Goal: Check status: Check status

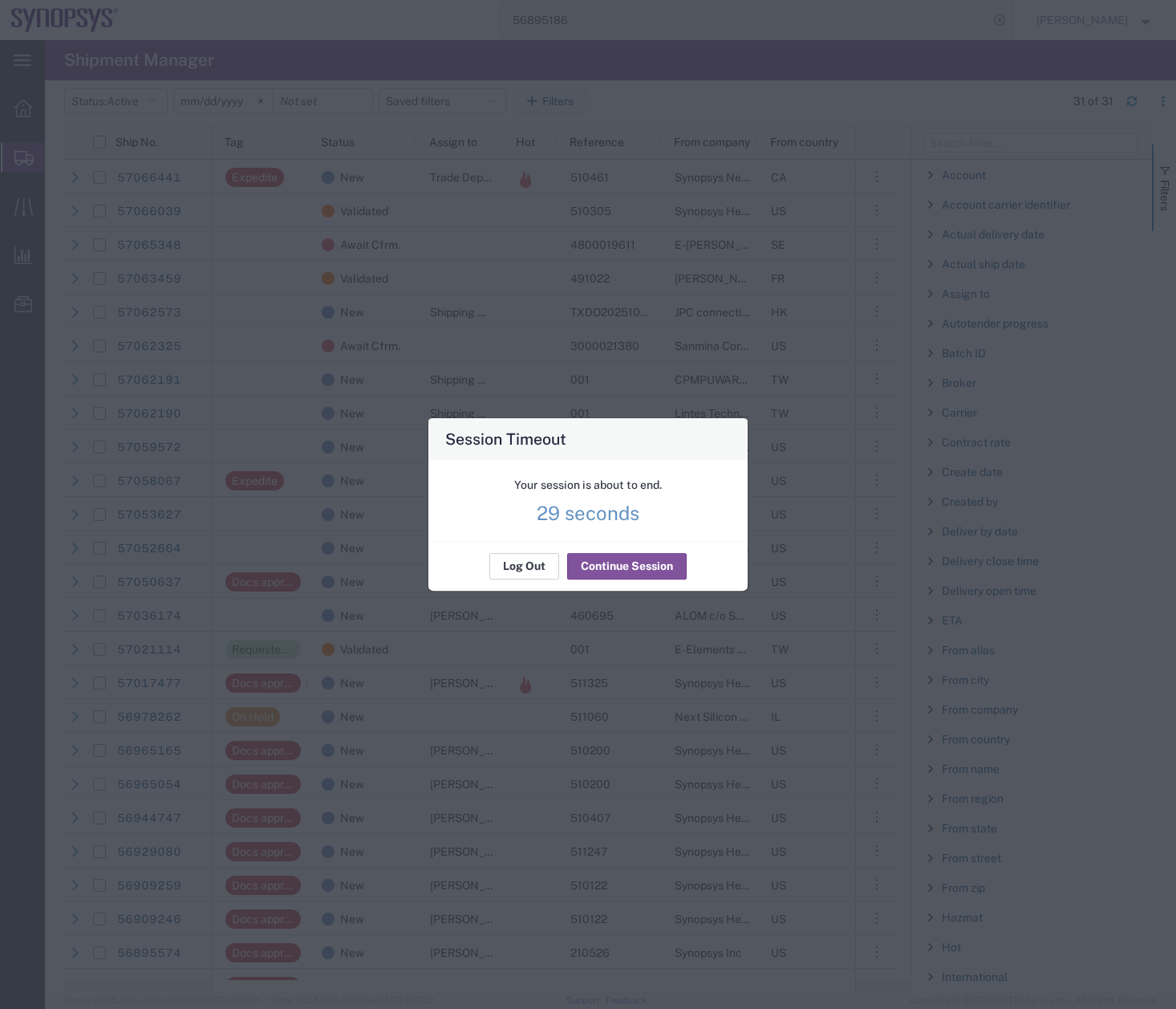
scroll to position [1128, 0]
click at [653, 550] on div "Log Out Continue Session" at bounding box center [588, 567] width 319 height 50
click at [635, 576] on button "Continue Session" at bounding box center [627, 567] width 120 height 26
click at [631, 569] on button "Continue Session" at bounding box center [627, 567] width 120 height 26
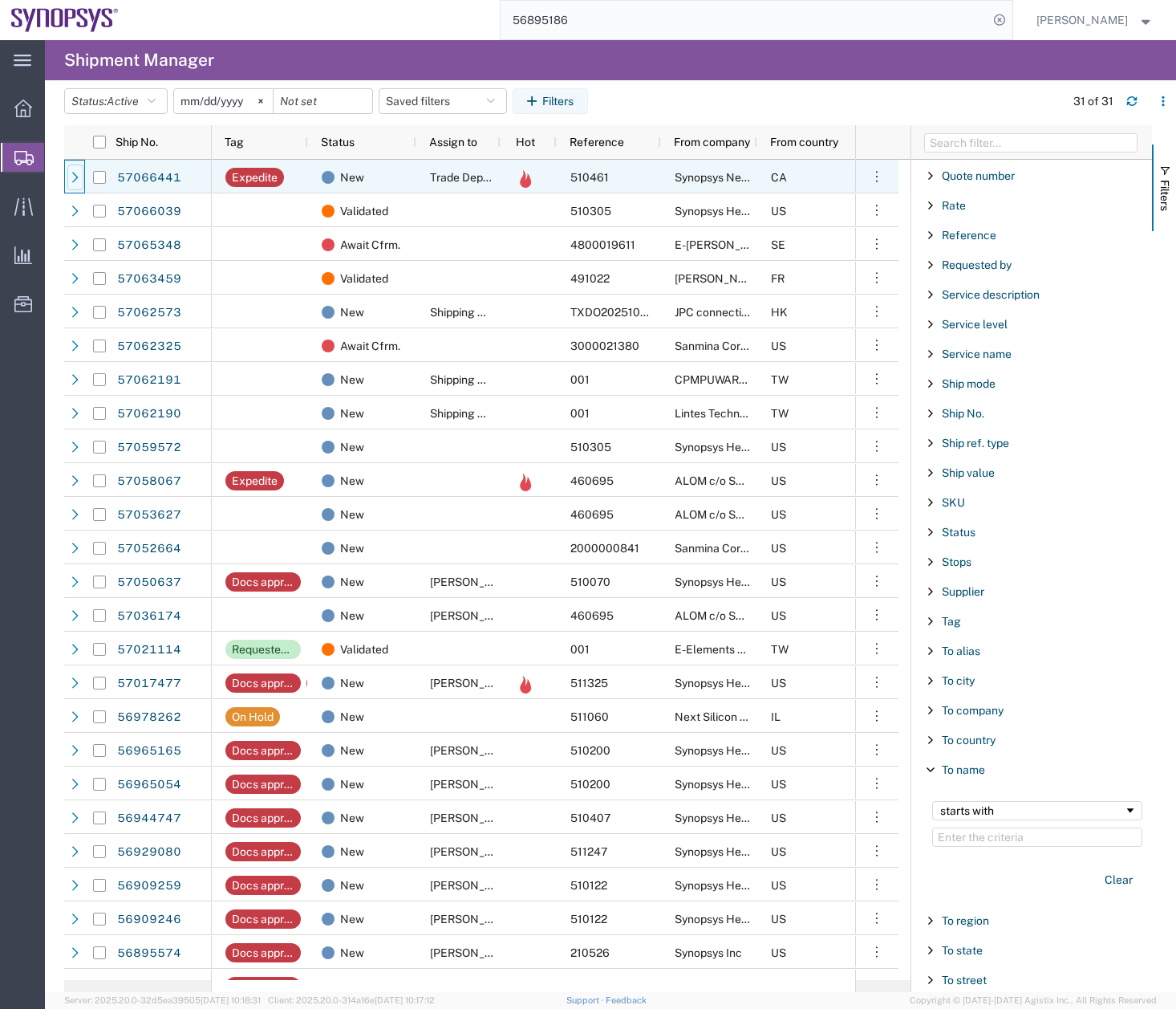
click at [73, 176] on icon at bounding box center [76, 177] width 11 height 11
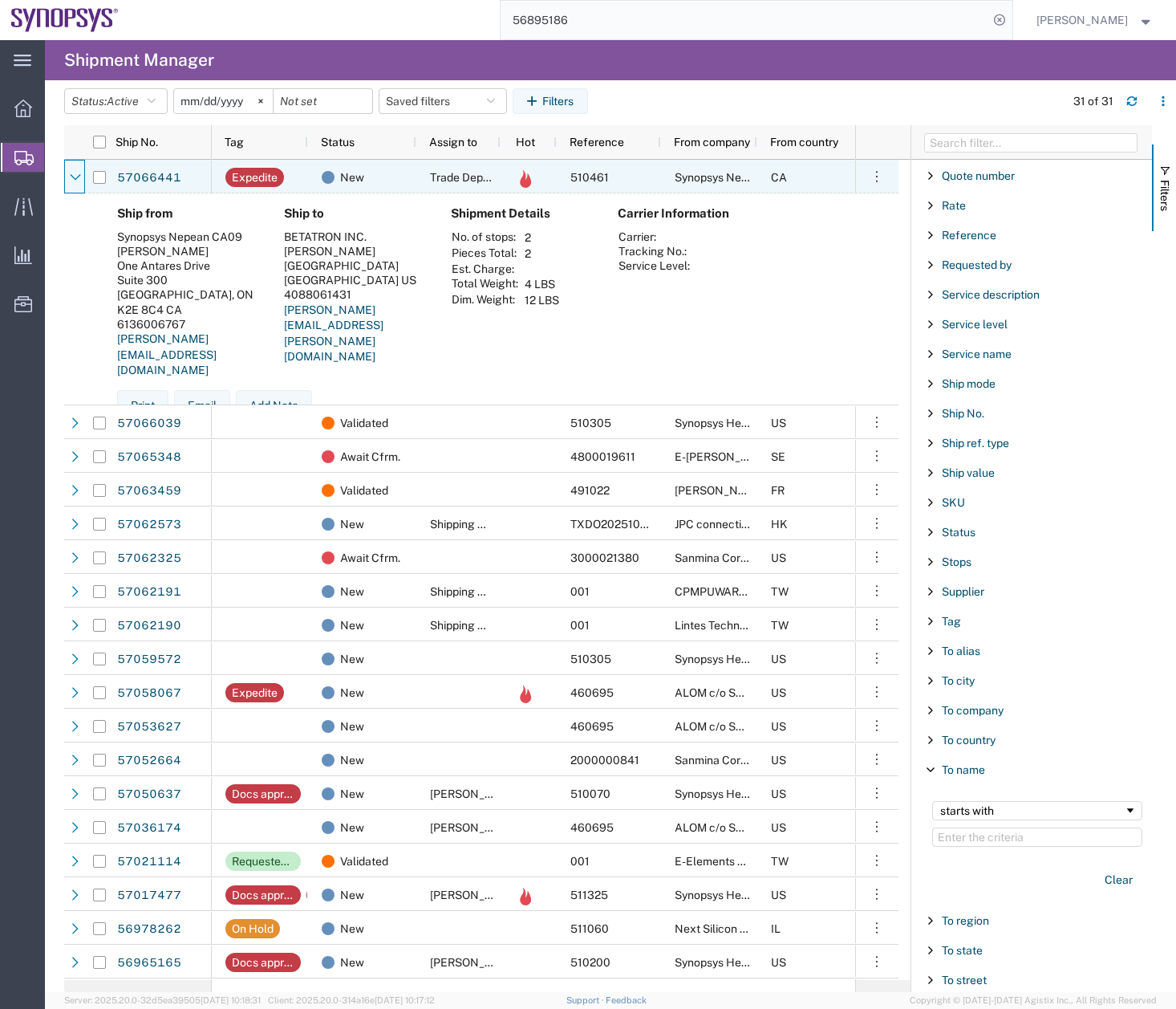
click at [73, 176] on icon at bounding box center [76, 177] width 11 height 6
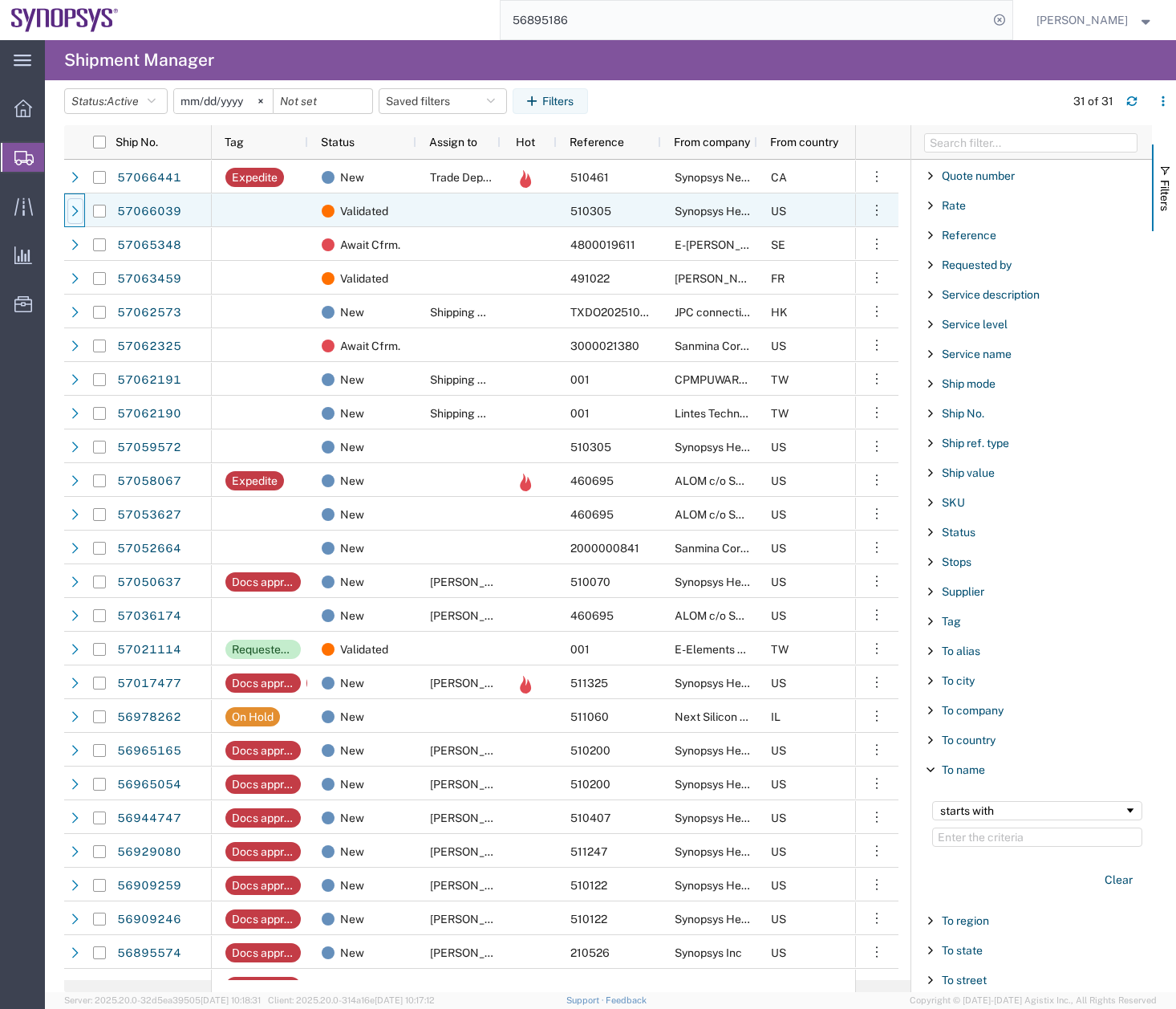
click at [78, 209] on icon at bounding box center [76, 210] width 11 height 11
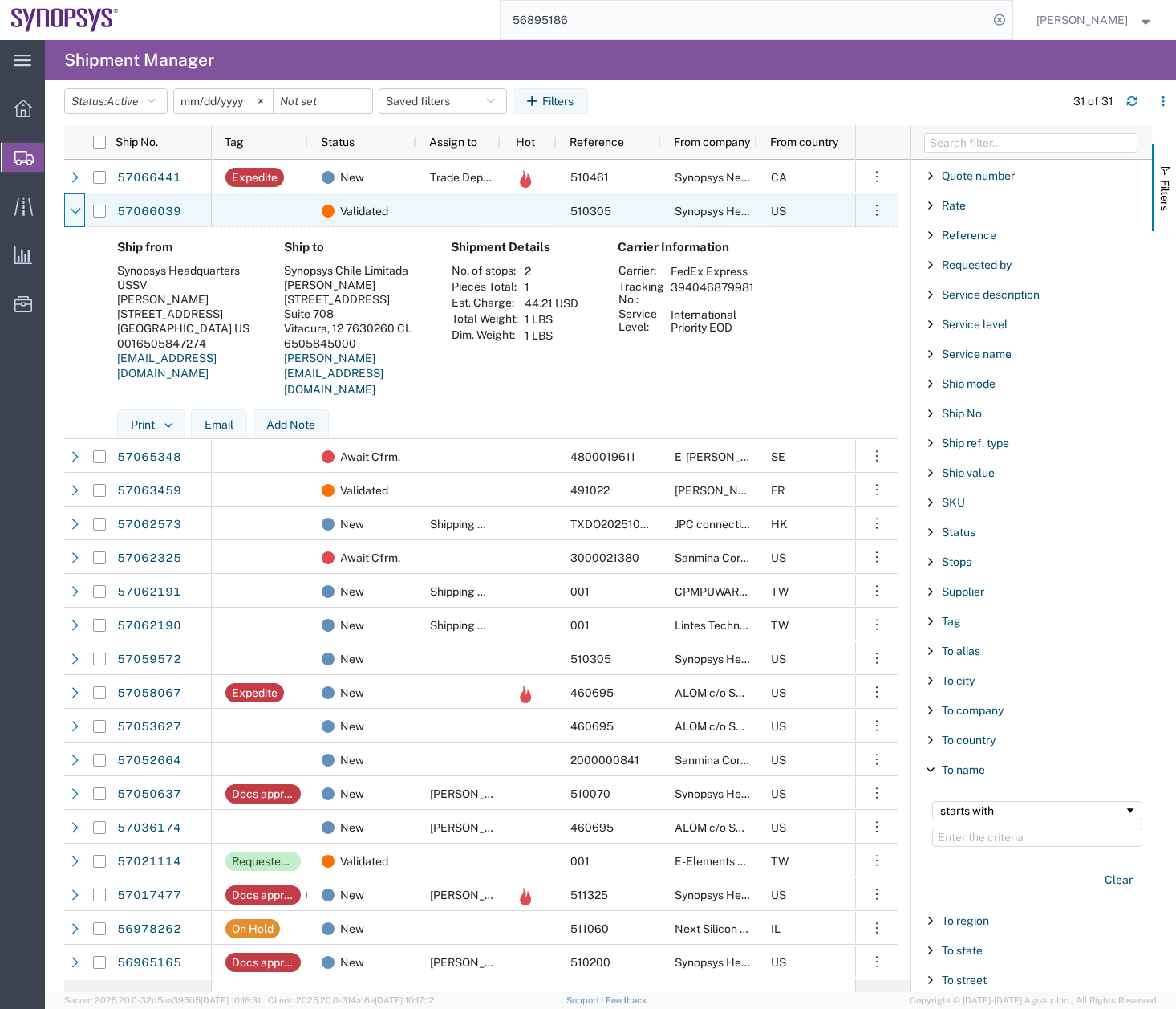
click at [78, 209] on icon at bounding box center [76, 210] width 11 height 11
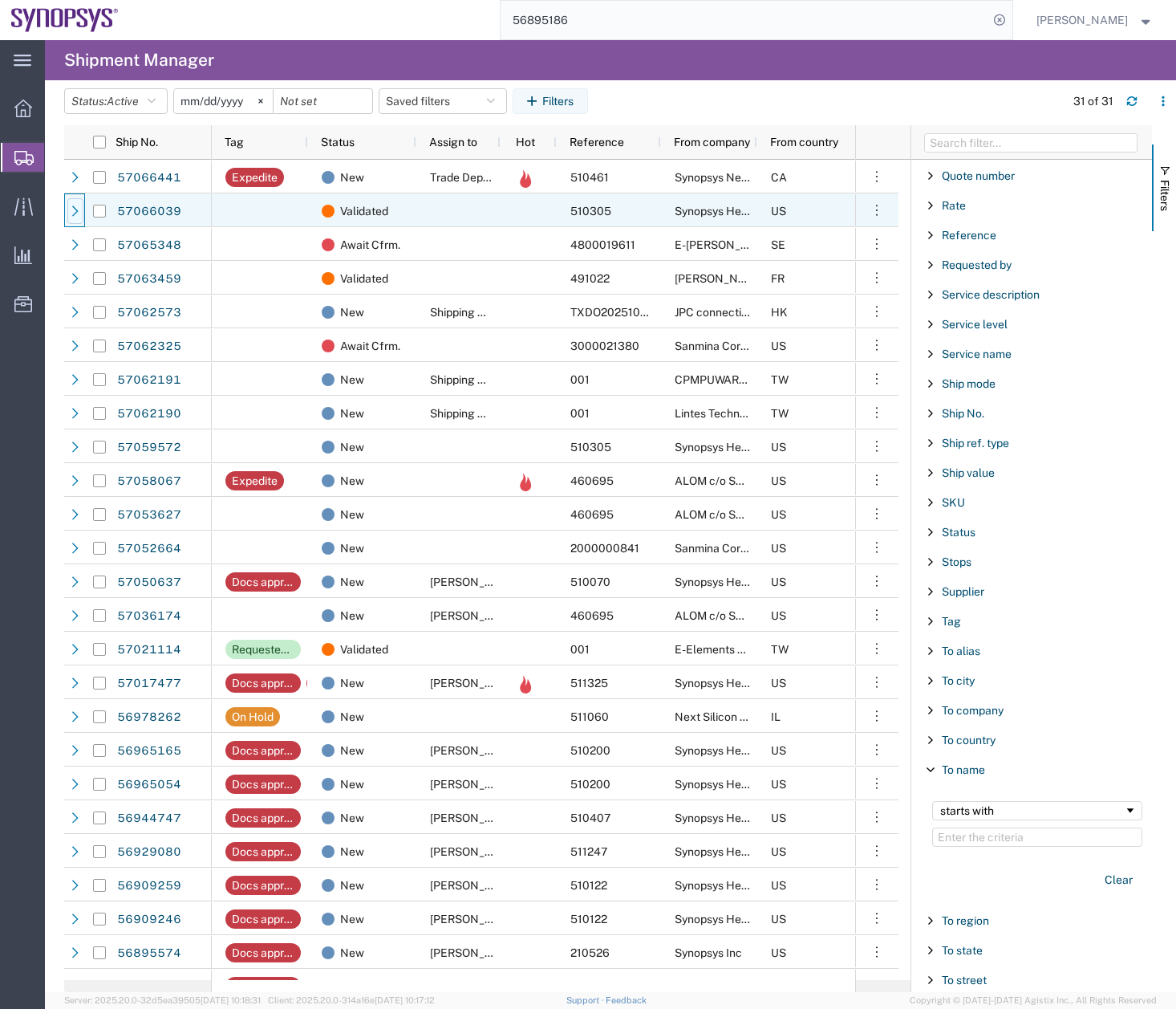
click at [76, 209] on icon at bounding box center [76, 210] width 11 height 11
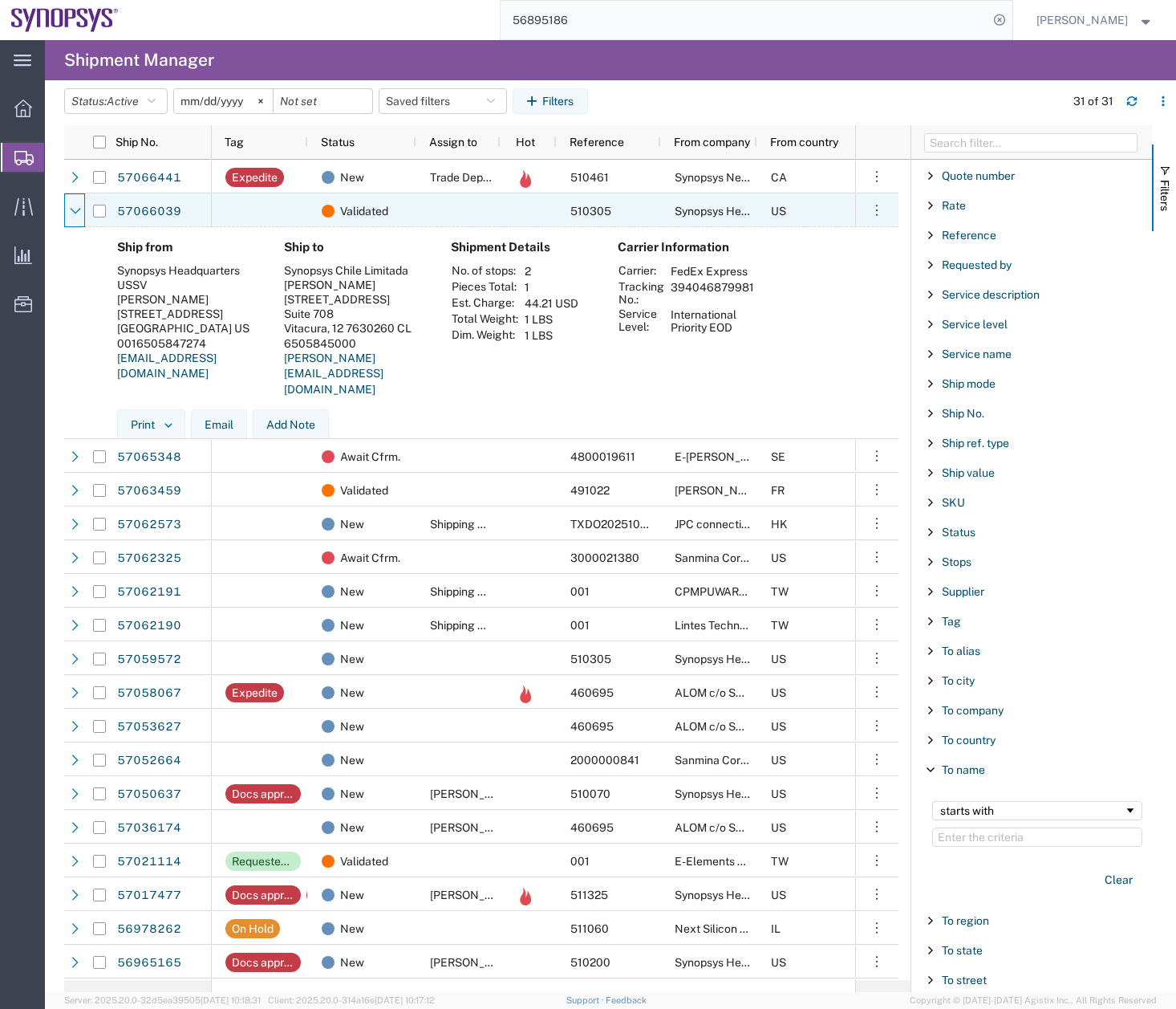
click at [76, 209] on icon at bounding box center [76, 210] width 11 height 11
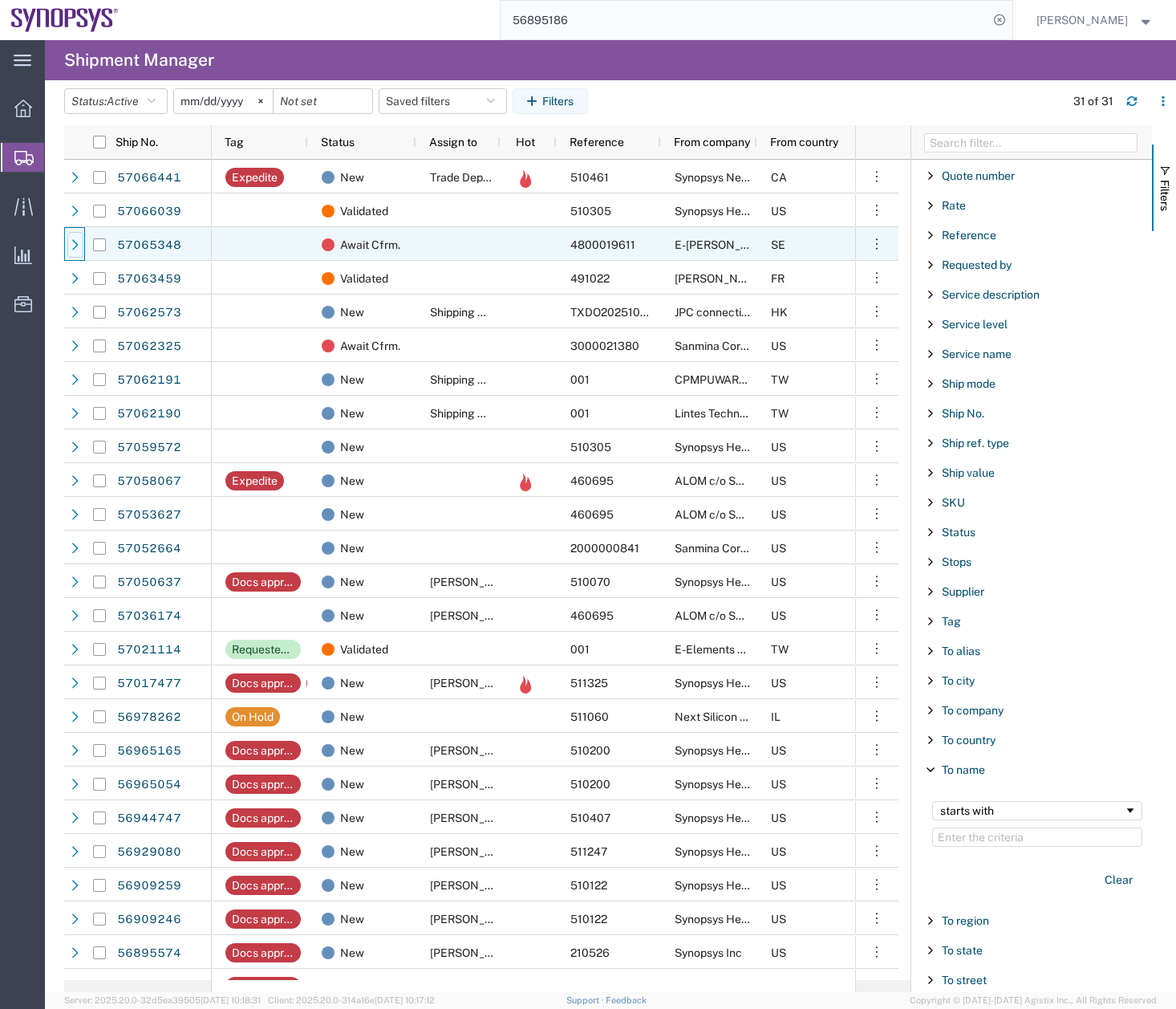
click at [76, 253] on div at bounding box center [76, 245] width 16 height 26
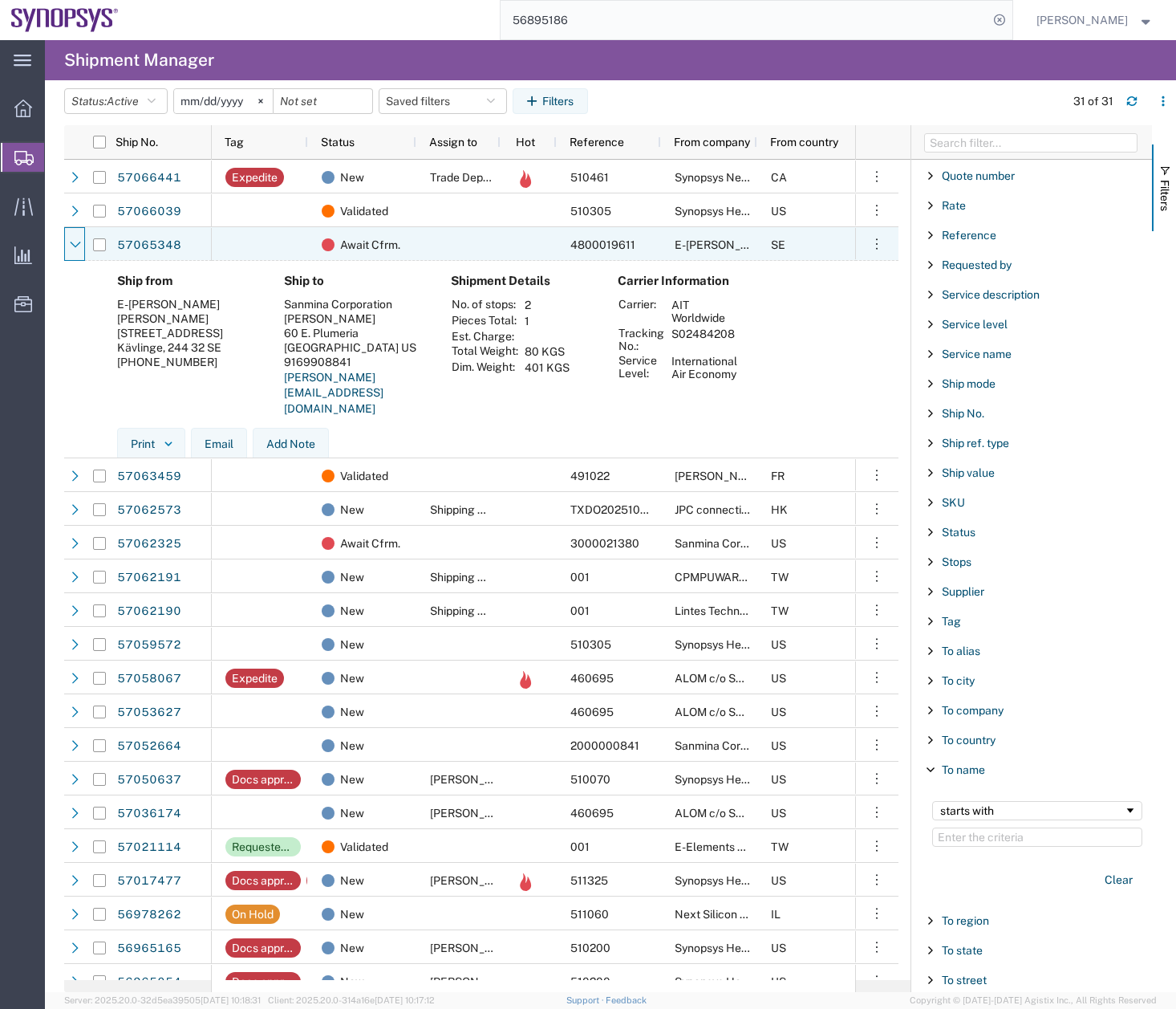
click at [76, 253] on div at bounding box center [76, 245] width 16 height 26
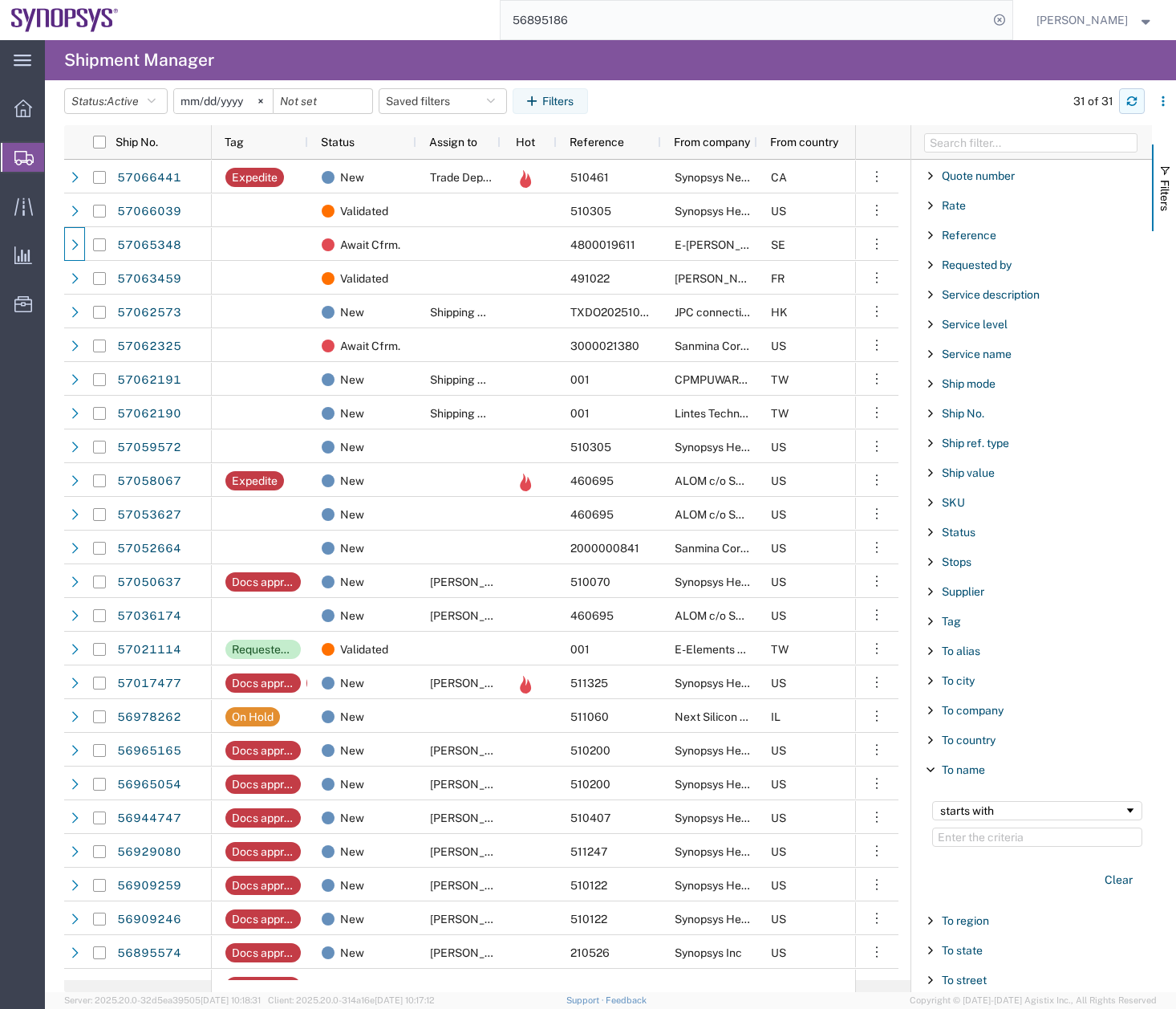
click at [1137, 102] on button "button" at bounding box center [1132, 101] width 26 height 26
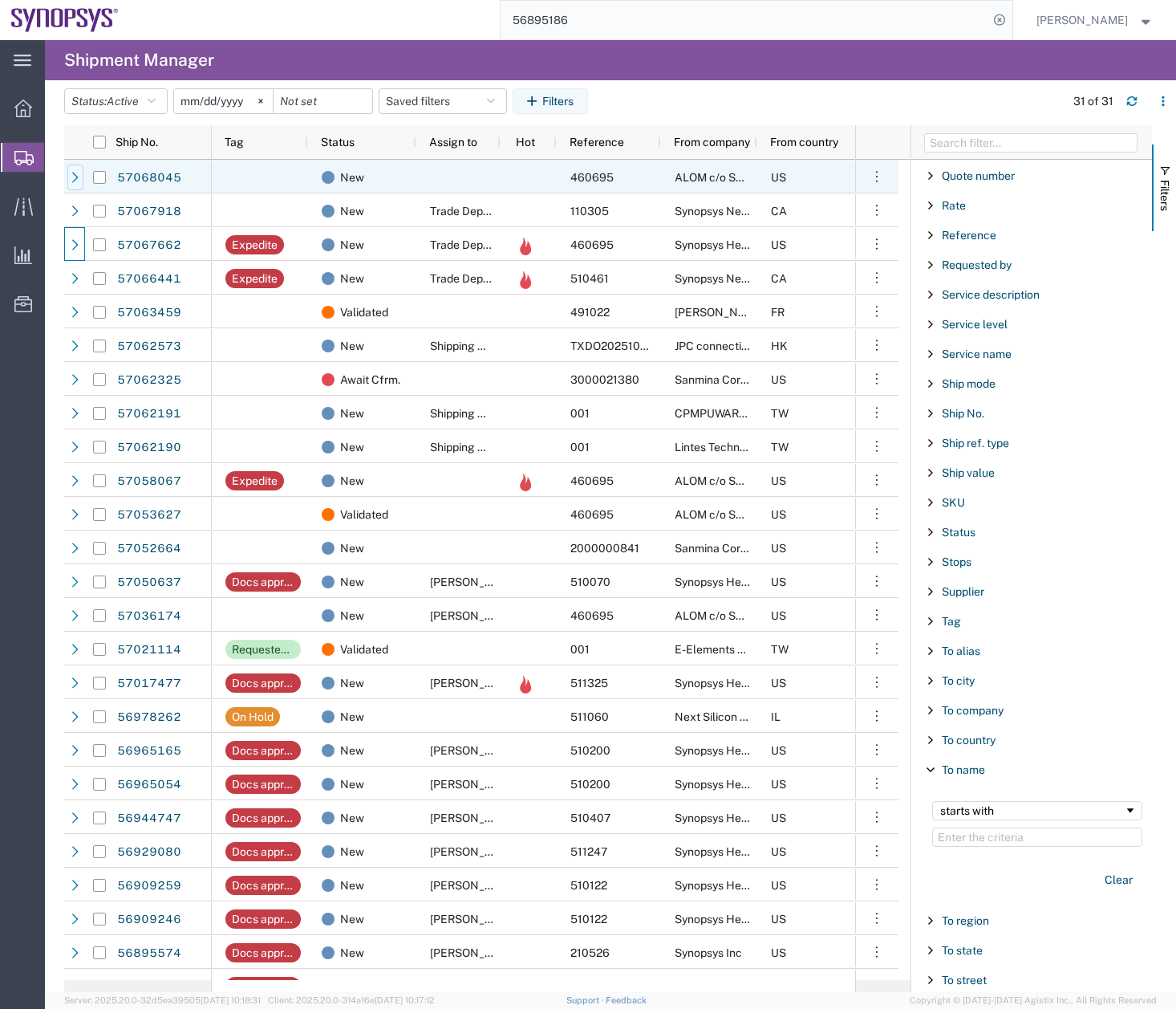
click at [78, 173] on icon at bounding box center [76, 177] width 11 height 11
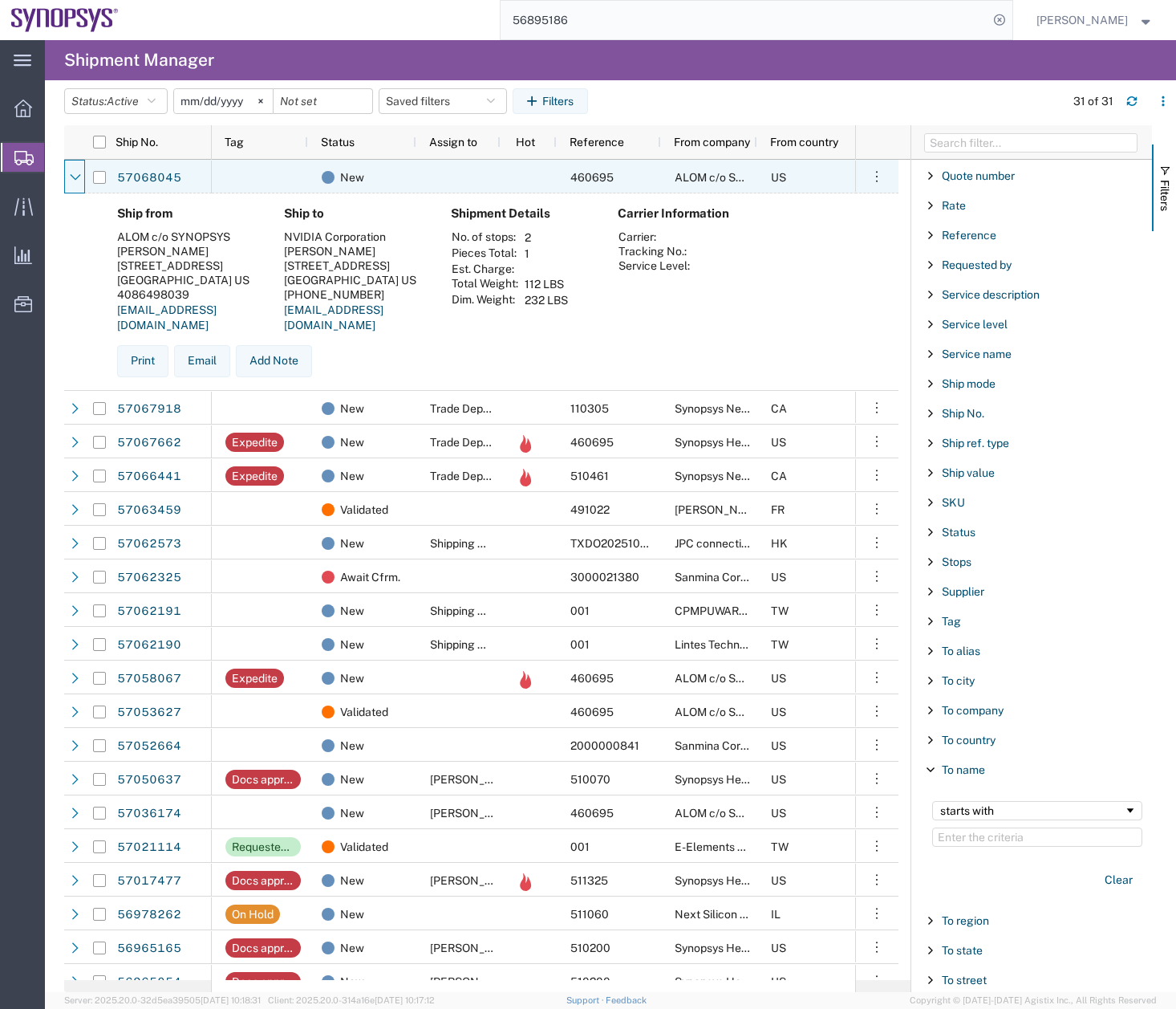
click at [78, 173] on icon at bounding box center [76, 177] width 11 height 11
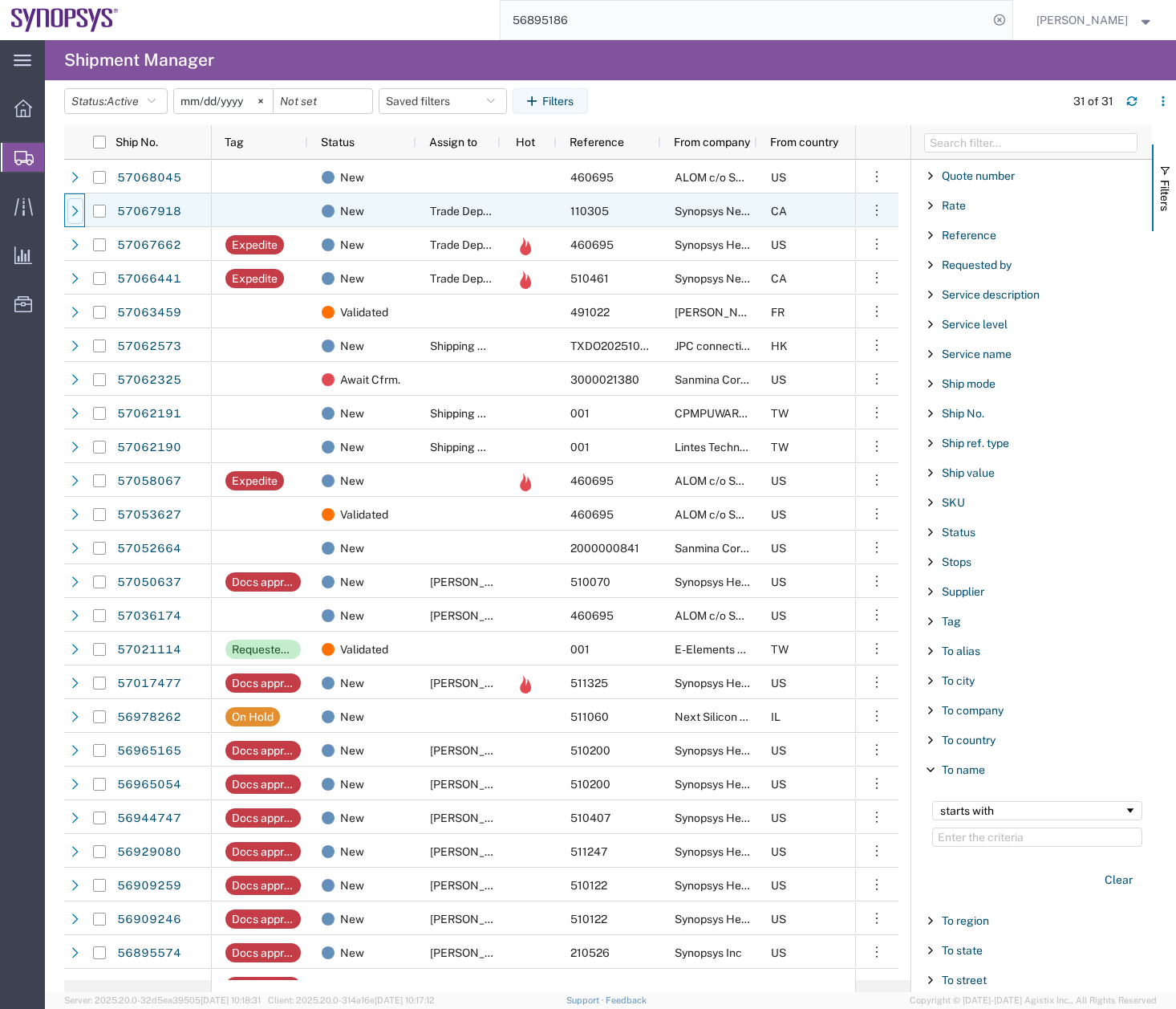
click at [71, 211] on icon at bounding box center [76, 210] width 11 height 11
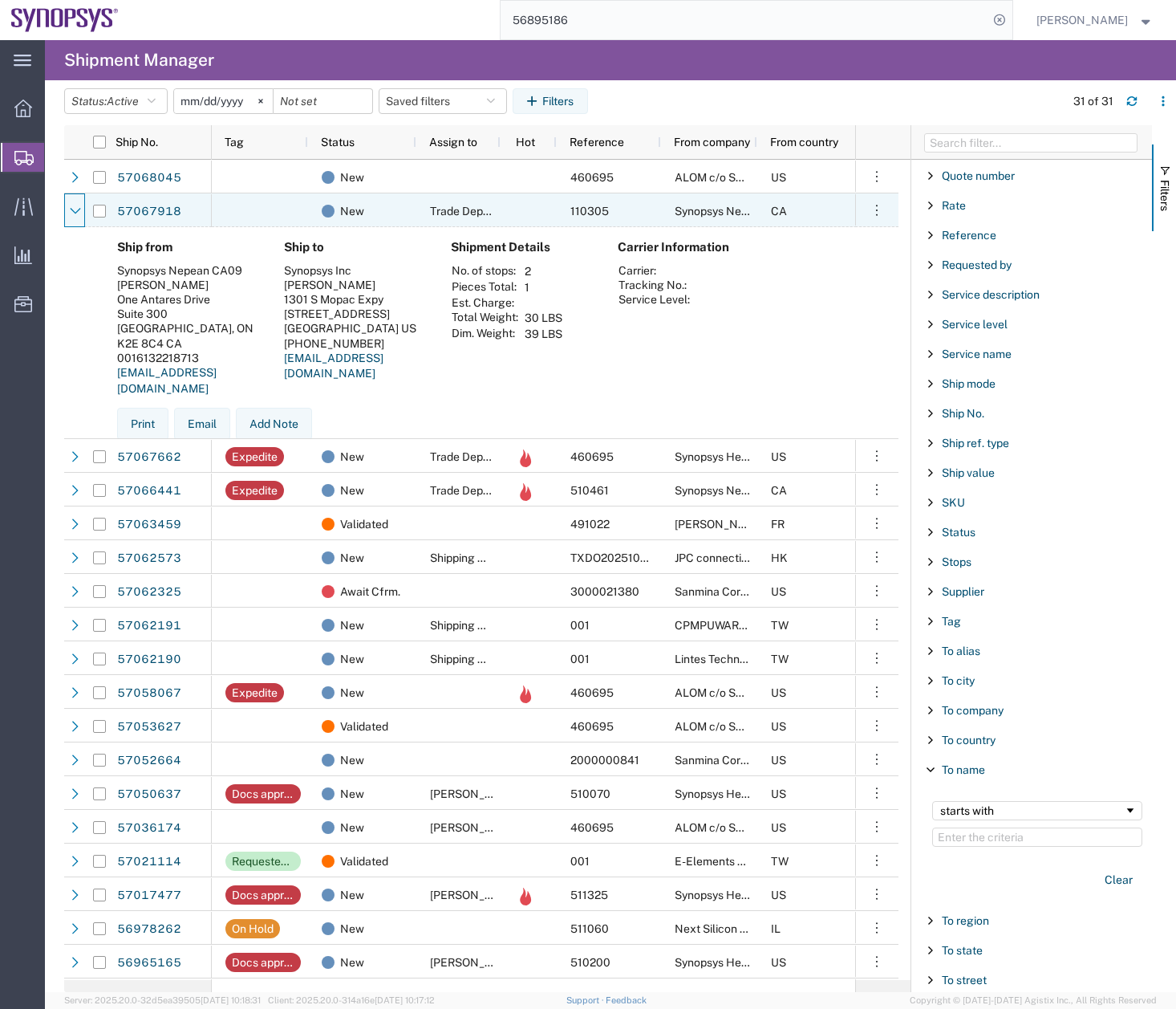
click at [71, 211] on icon at bounding box center [76, 210] width 11 height 11
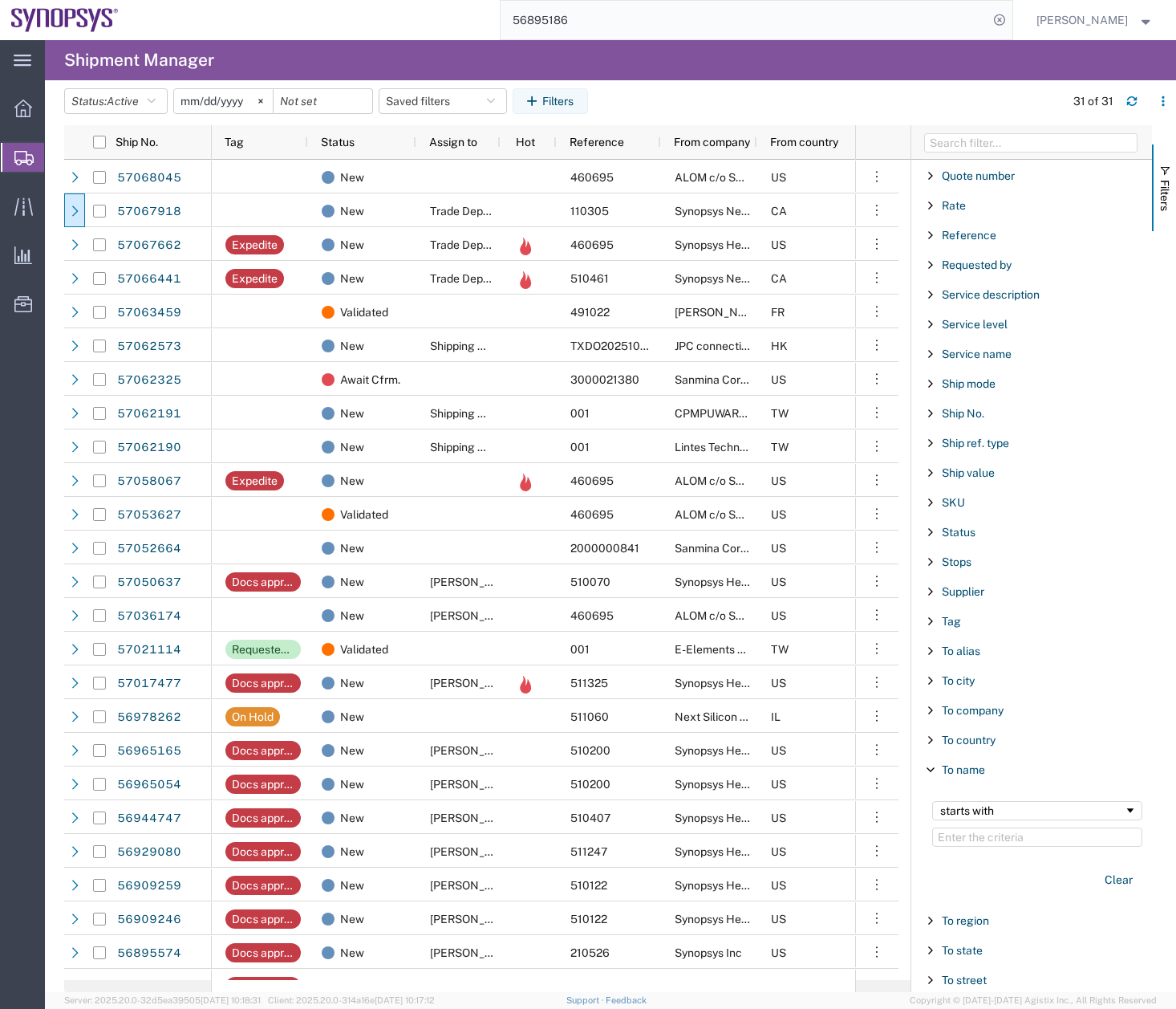
click at [0, 0] on span "Create Shipment" at bounding box center [0, 0] width 0 height 0
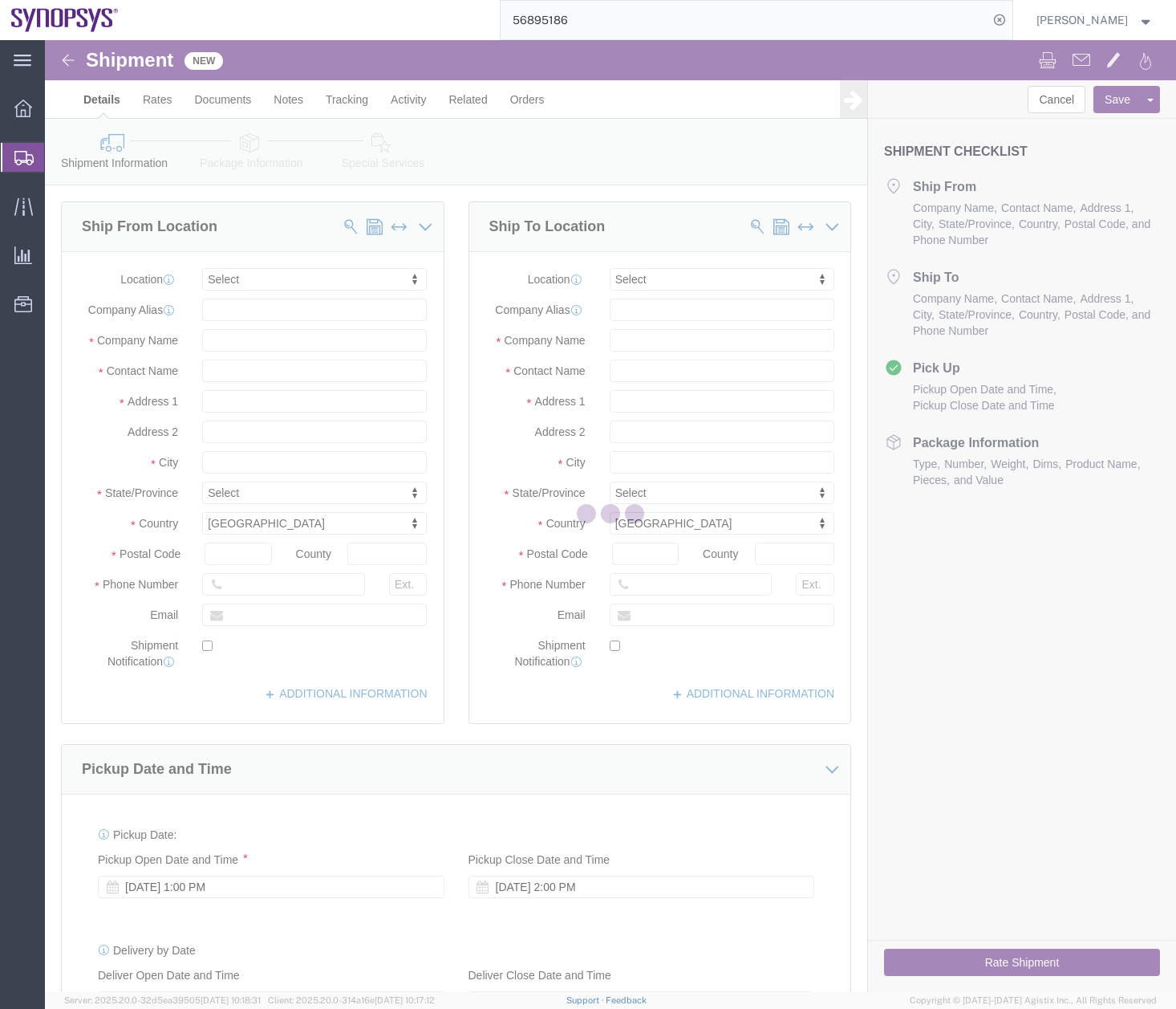
select select
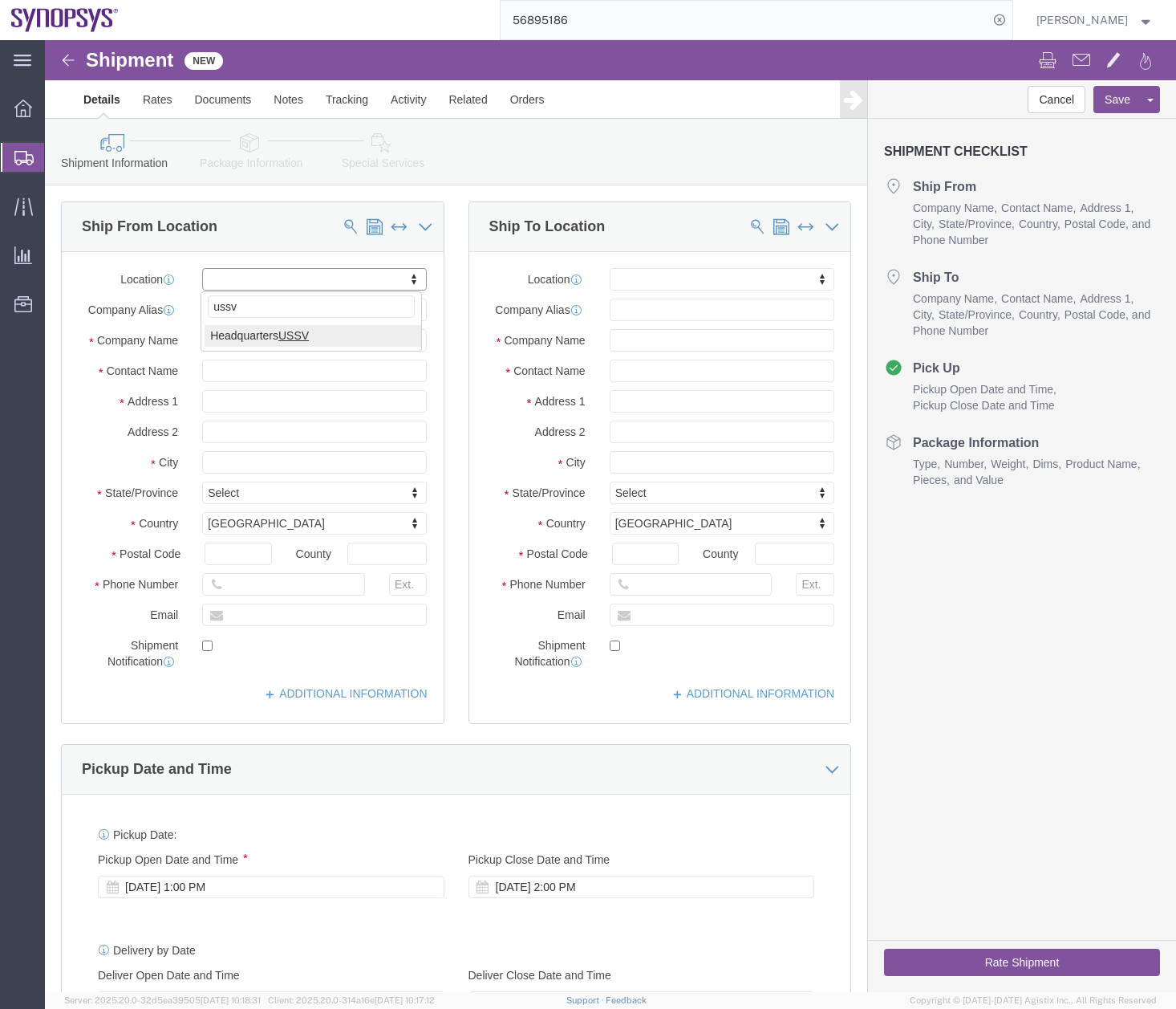
type input "ussv"
select select "63204"
select select "CA"
click input "text"
type input "[PERSON_NAME]"
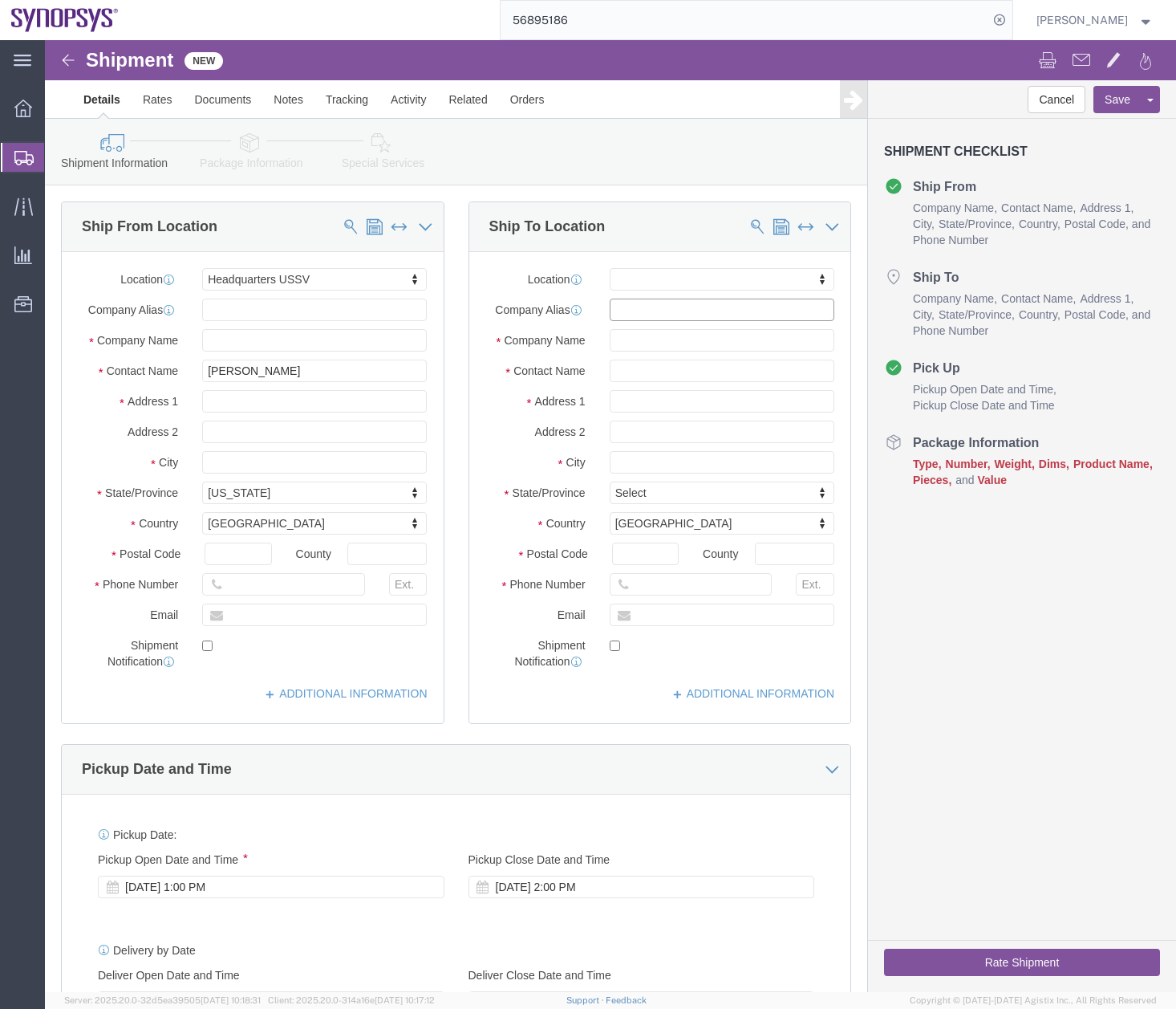
click input "text"
type input "c"
click at [22, 192] on div at bounding box center [23, 207] width 45 height 32
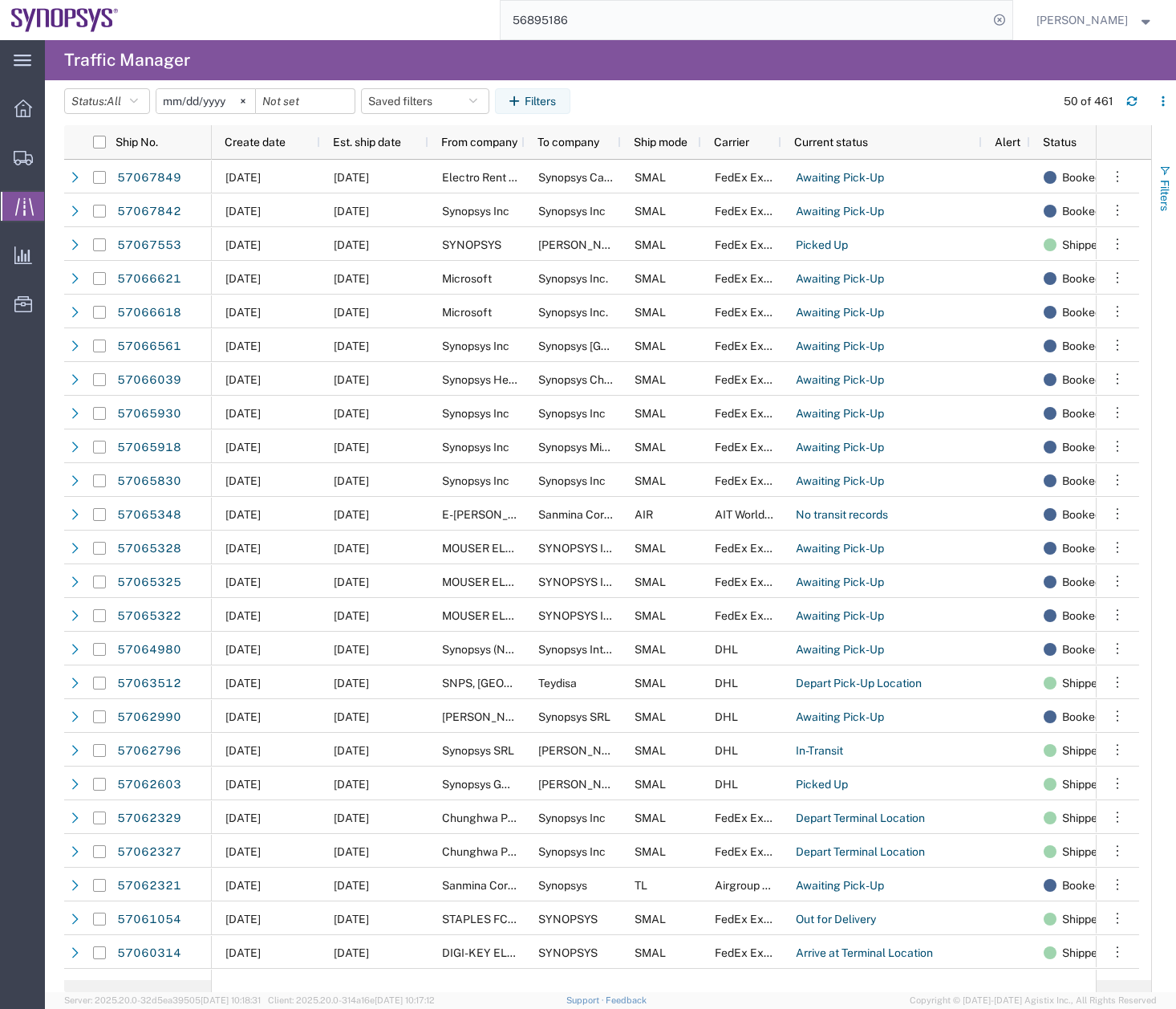
click at [1162, 172] on span "button" at bounding box center [1165, 171] width 13 height 13
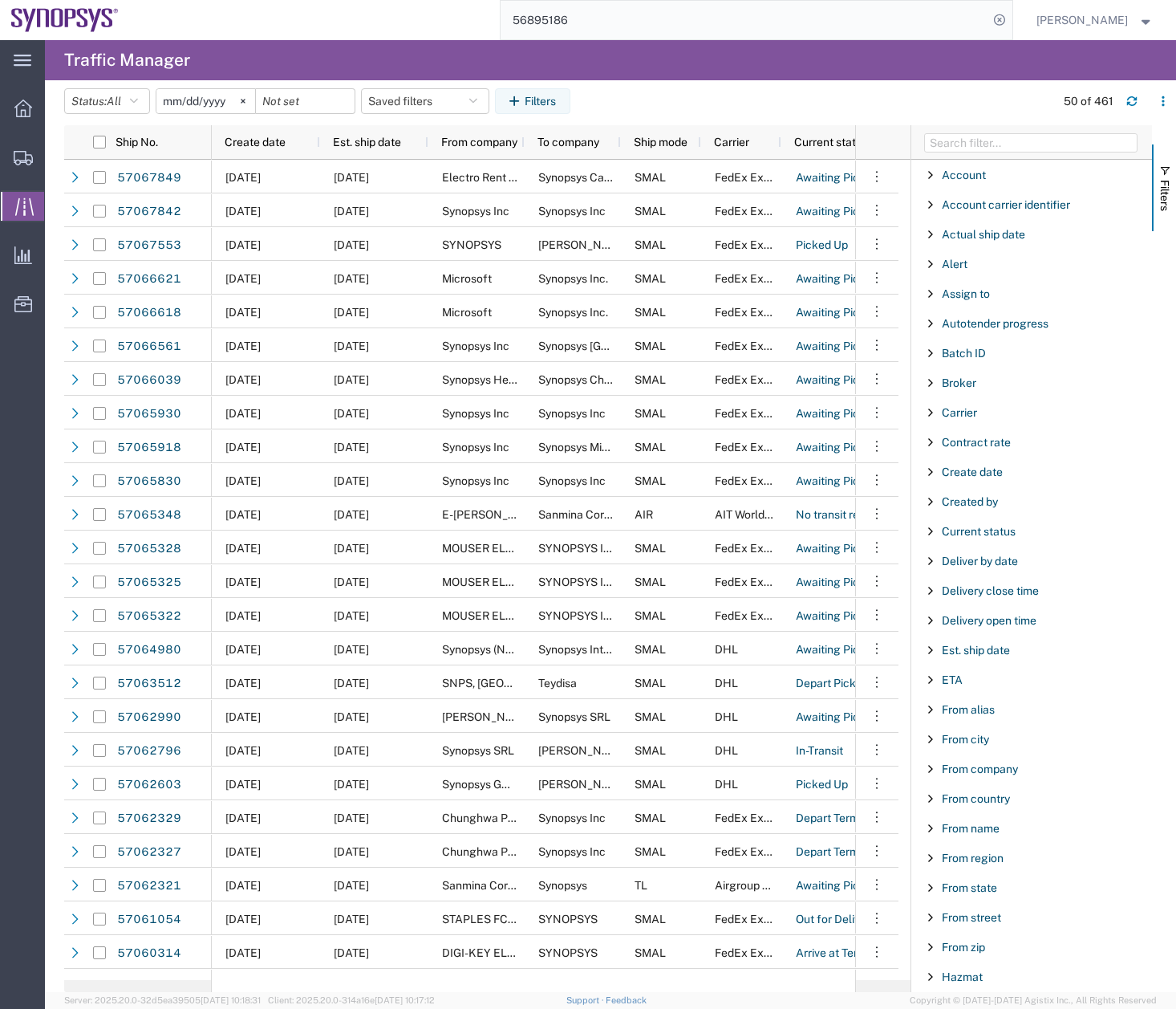
drag, startPoint x: 21, startPoint y: 157, endPoint x: 0, endPoint y: 149, distance: 22.5
click at [21, 157] on icon at bounding box center [22, 158] width 19 height 14
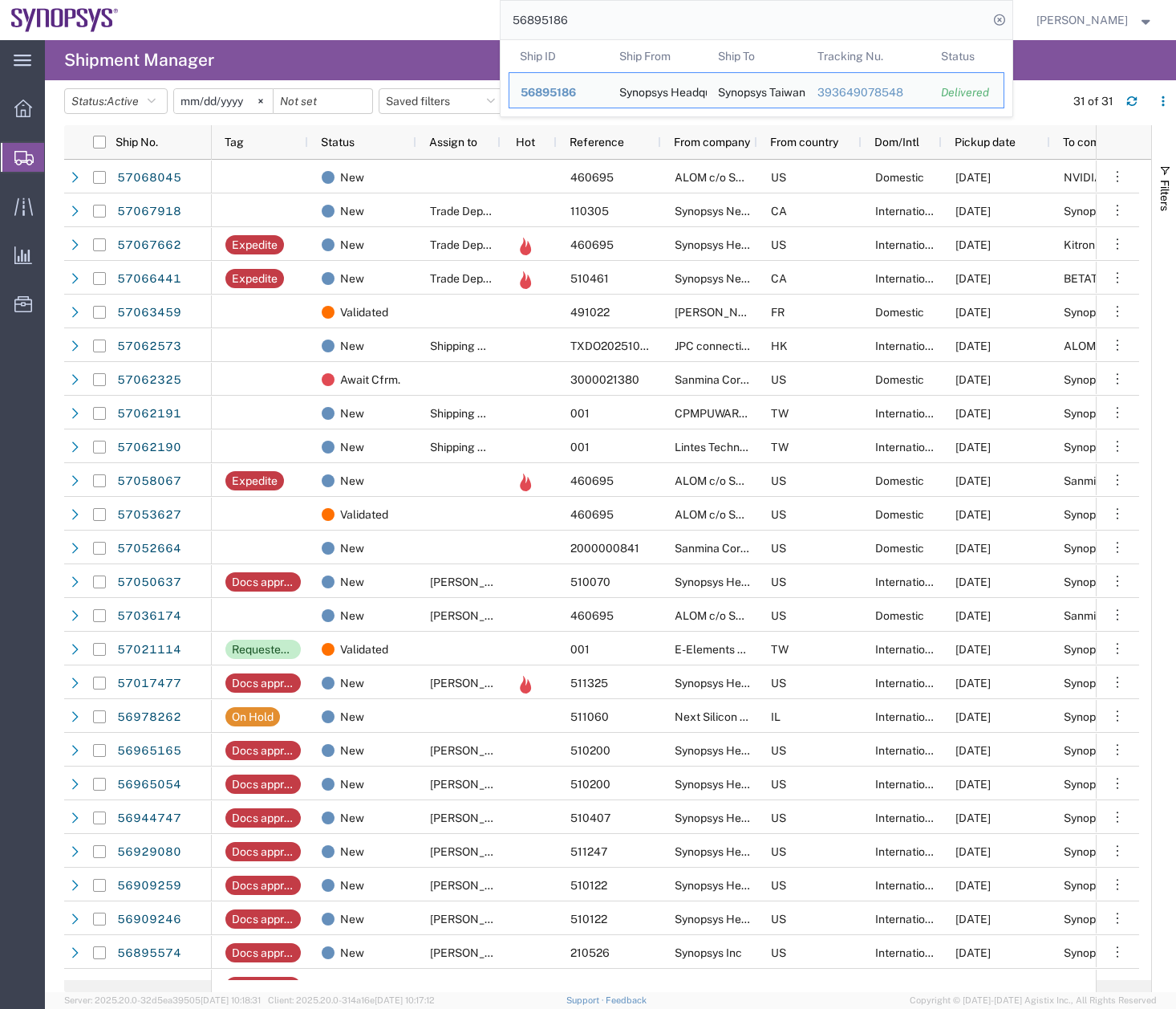
drag, startPoint x: 596, startPoint y: 18, endPoint x: 482, endPoint y: 27, distance: 114.4
click at [477, 32] on div "56895186 Ship ID Ship From Ship To Tracking Nu. Status Ship ID 56895186 Ship Fr…" at bounding box center [572, 20] width 884 height 40
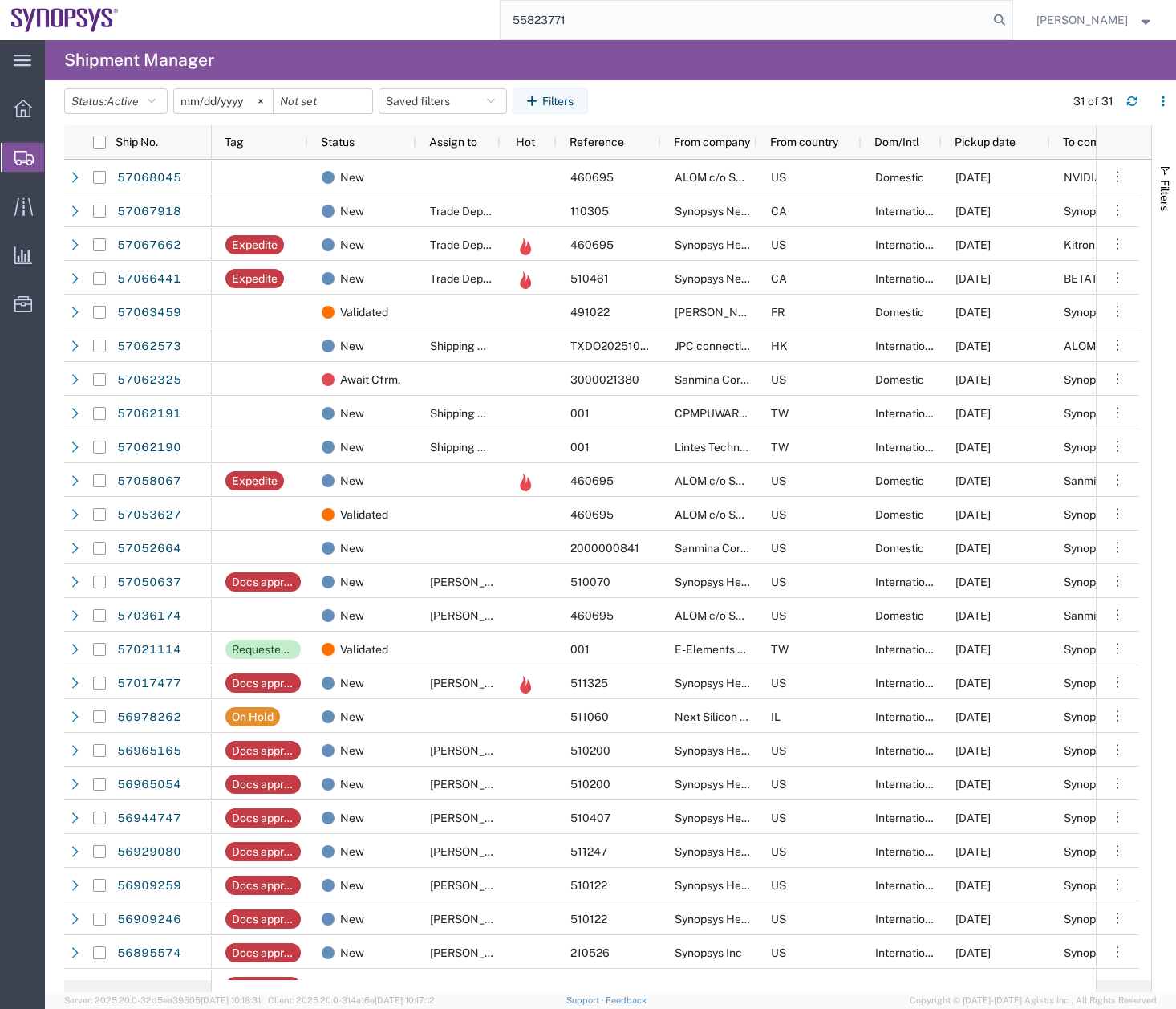
type input "55823771"
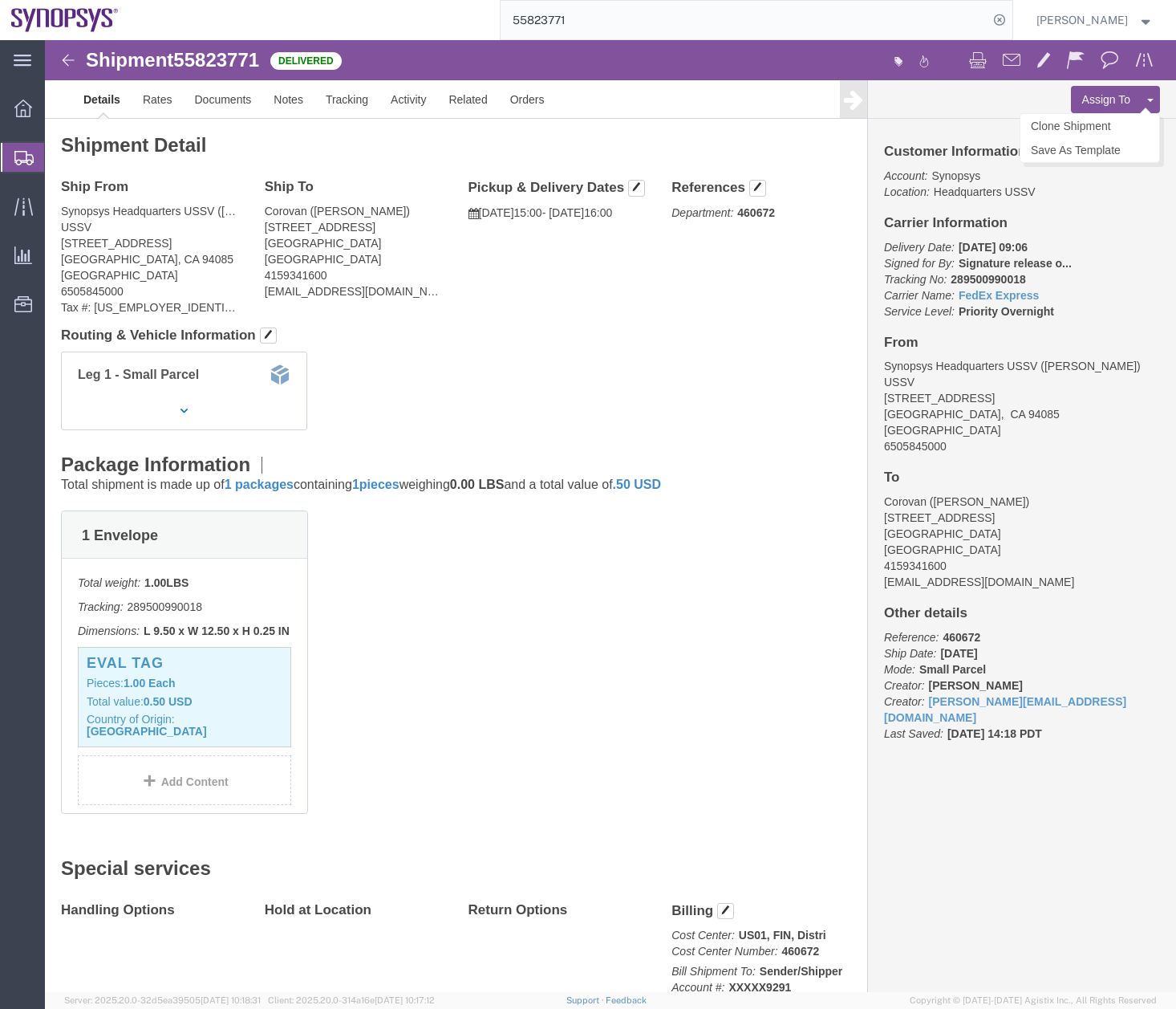
click button "Assign To"
select select
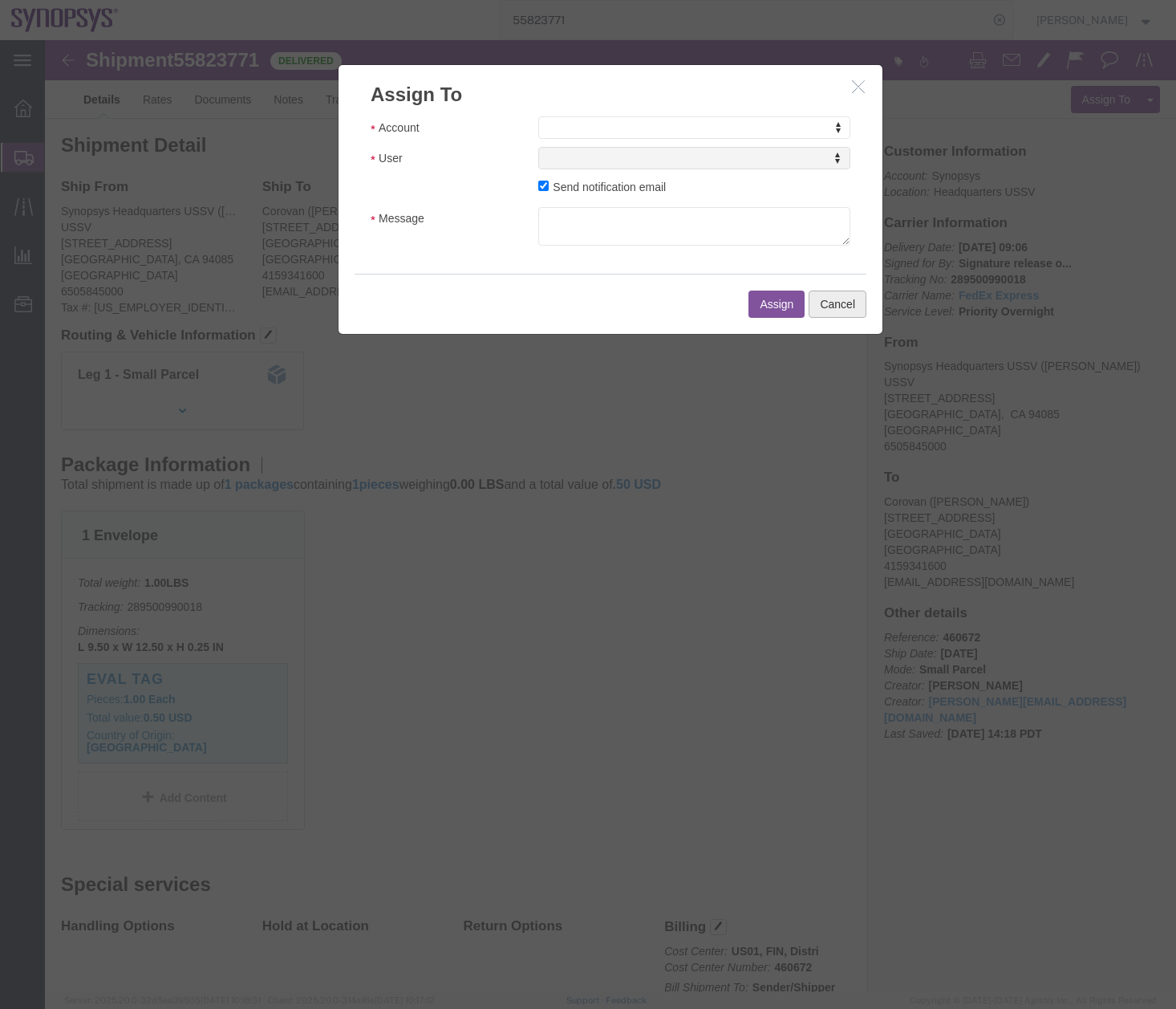
click button "Cancel"
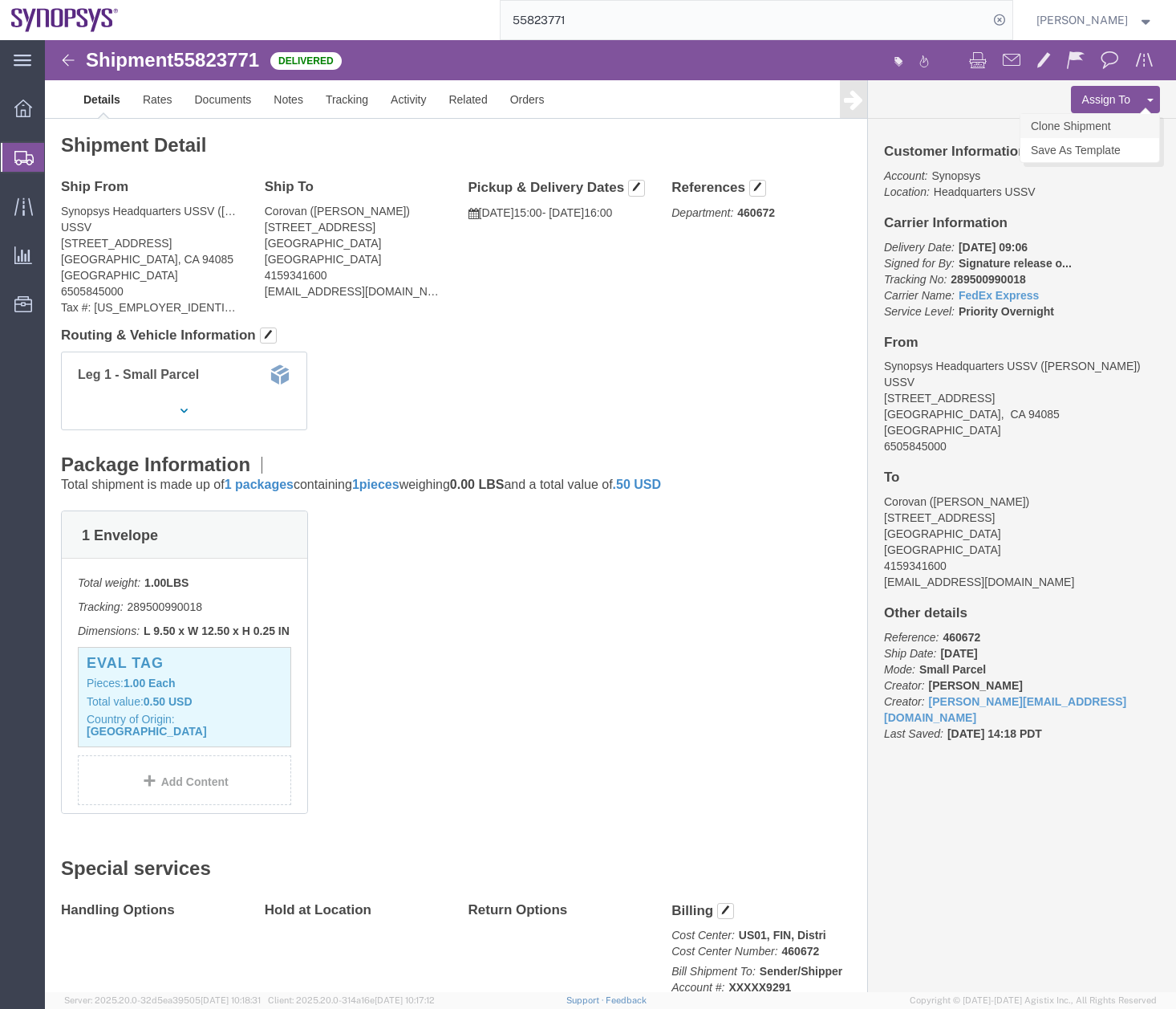
click link "Clone Shipment"
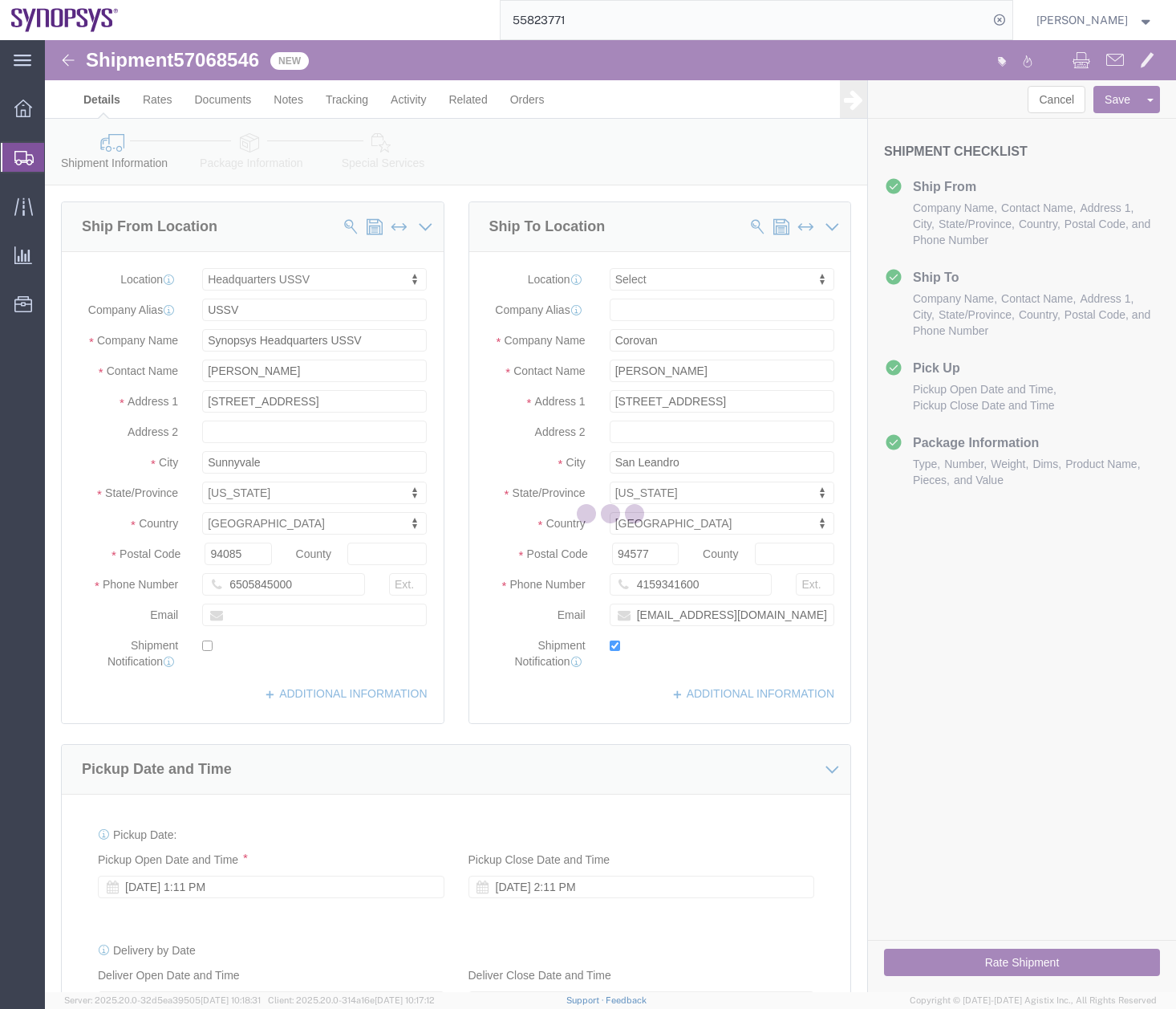
select select "63204"
select select
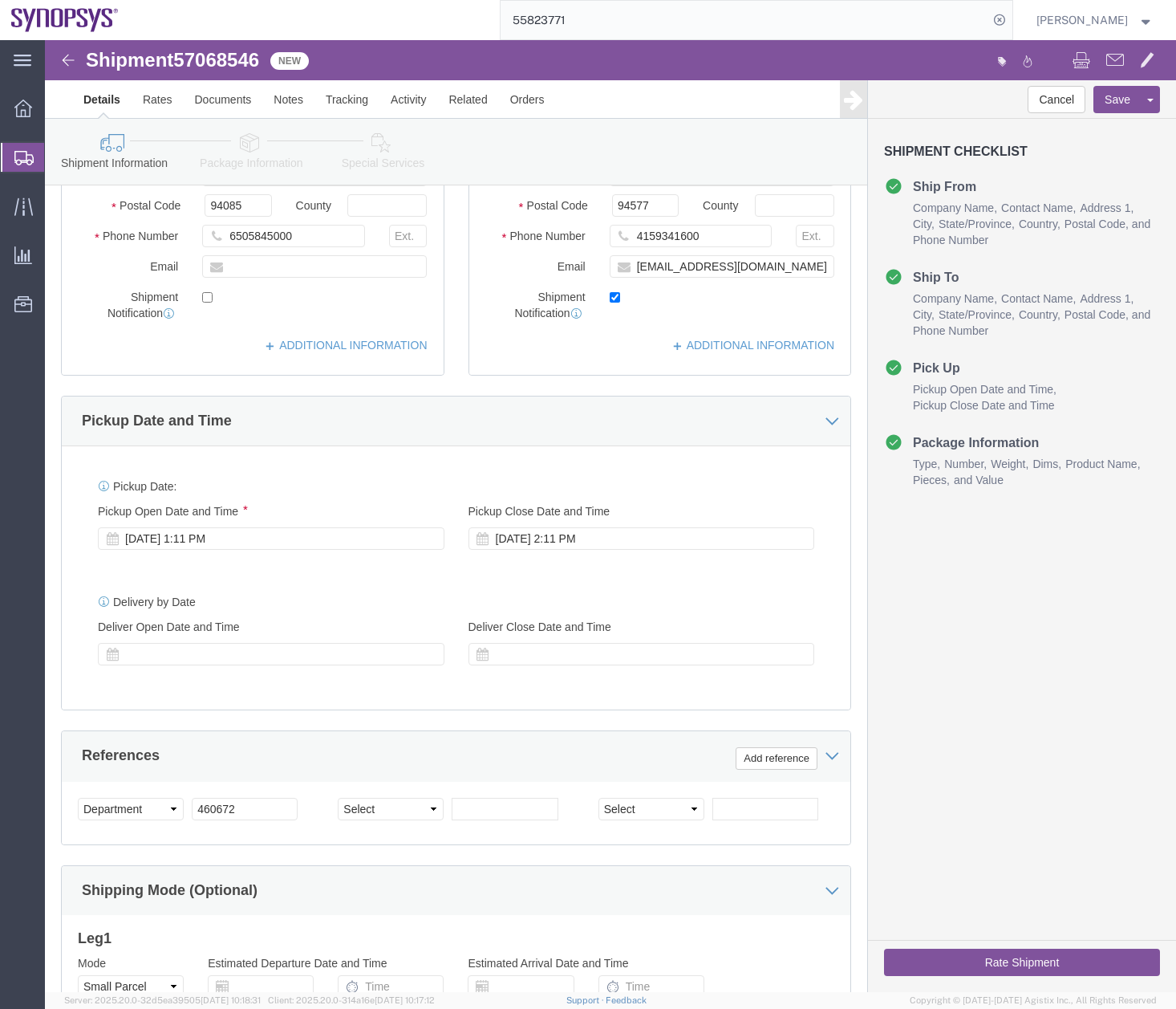
scroll to position [353, 0]
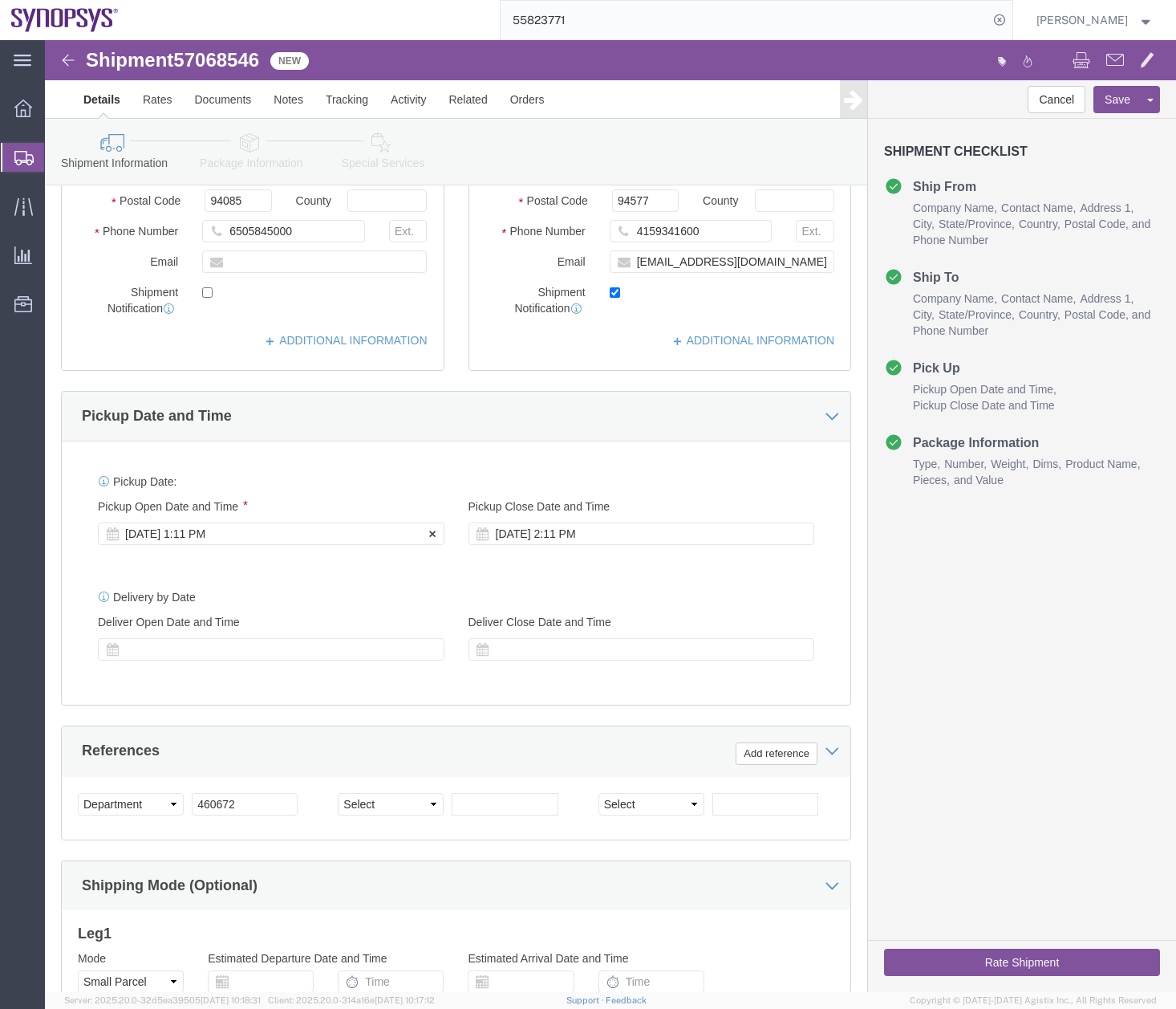
click div "[DATE] 1:11 PM"
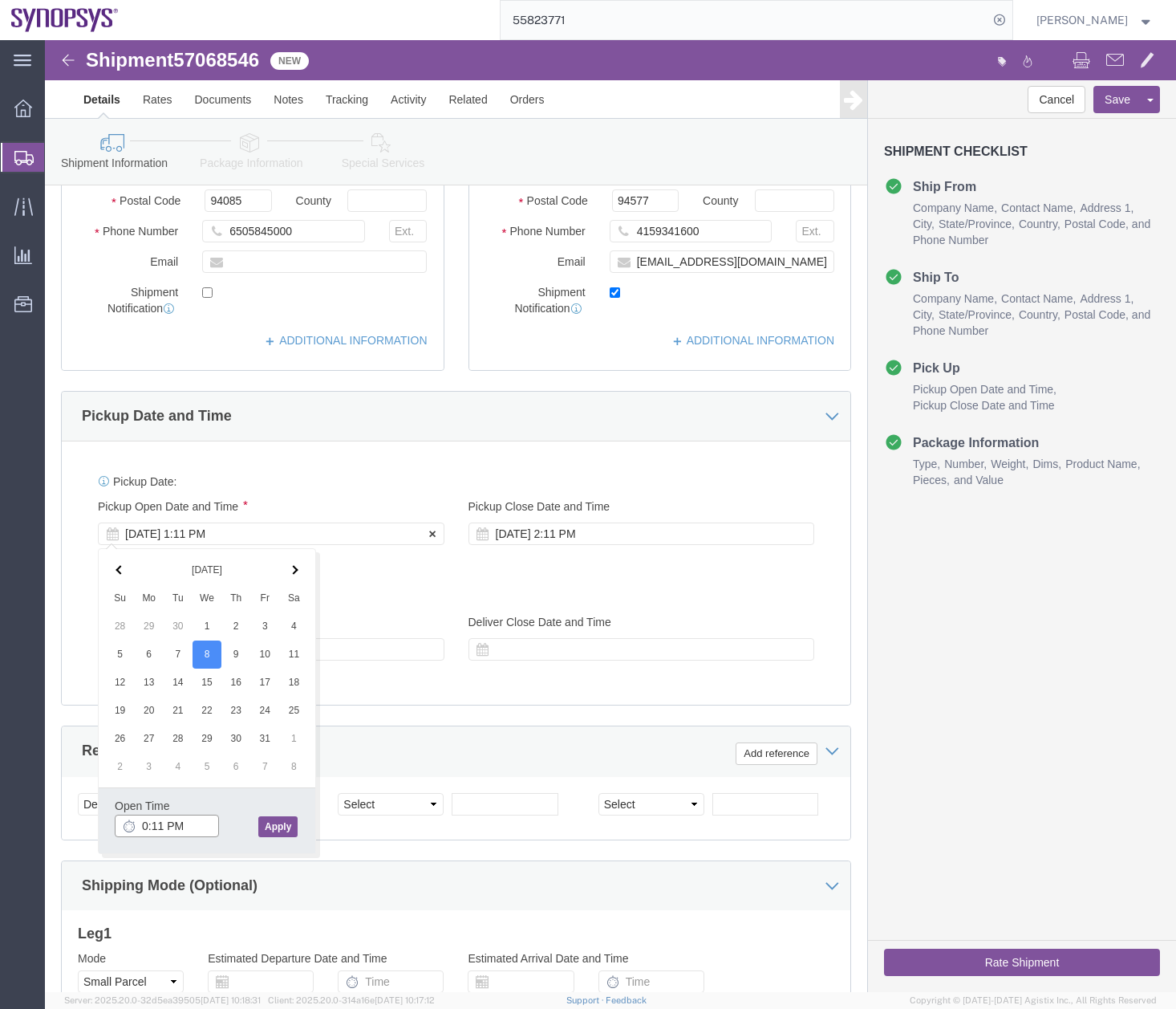
type input "03:11 PM"
click button "Apply"
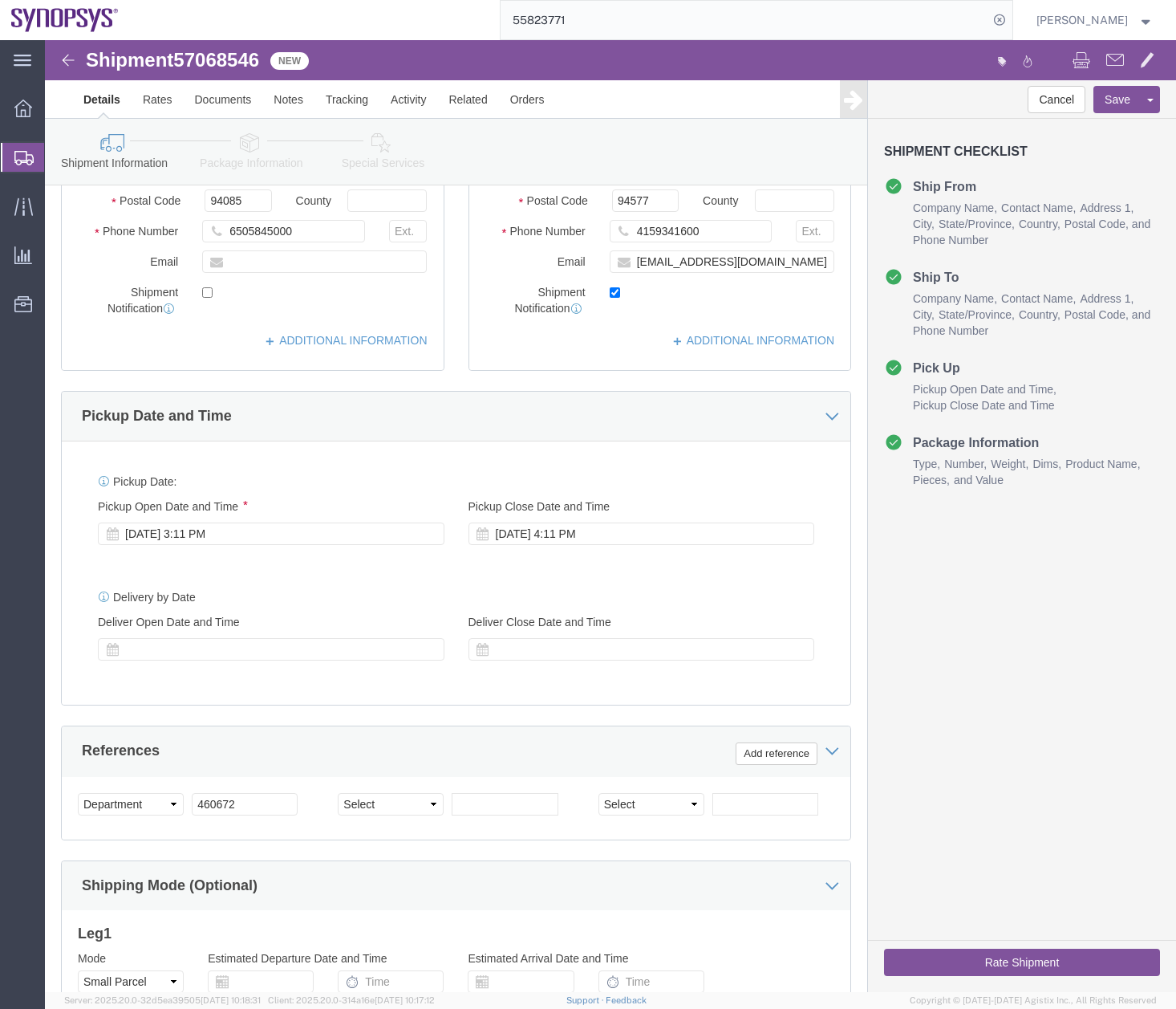
click div "Cancel Save Assign To Clone Shipment Save As Template Shipment Checklist Ship F…"
click icon
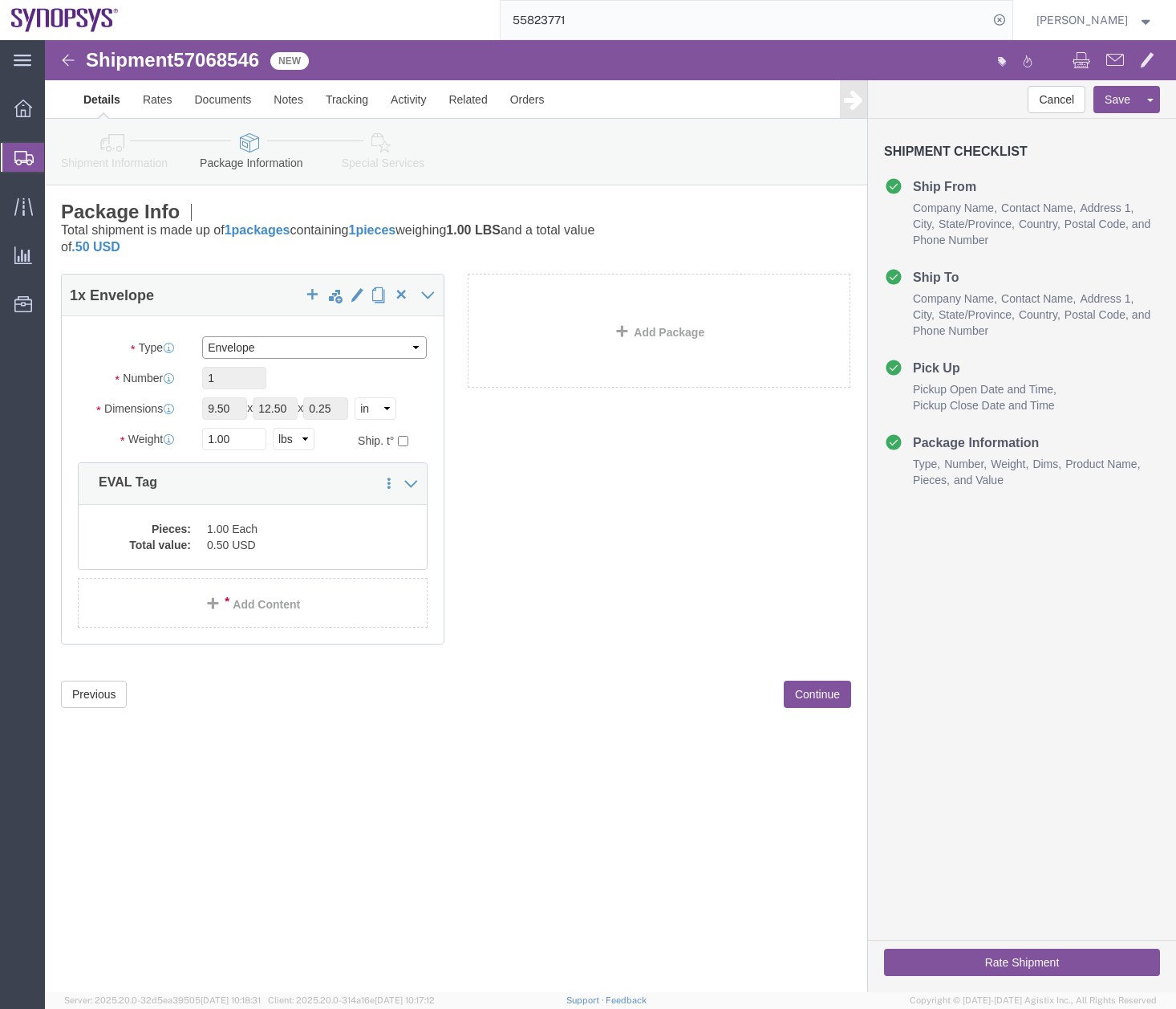
click select "Select Envelope Large Box Medium Box PAK Rack Small Box Tube Your Packaging"
select select "PAK"
click select "Select Envelope Large Box Medium Box PAK Rack Small Box Tube Your Packaging"
type input "10.25"
type input "12.75"
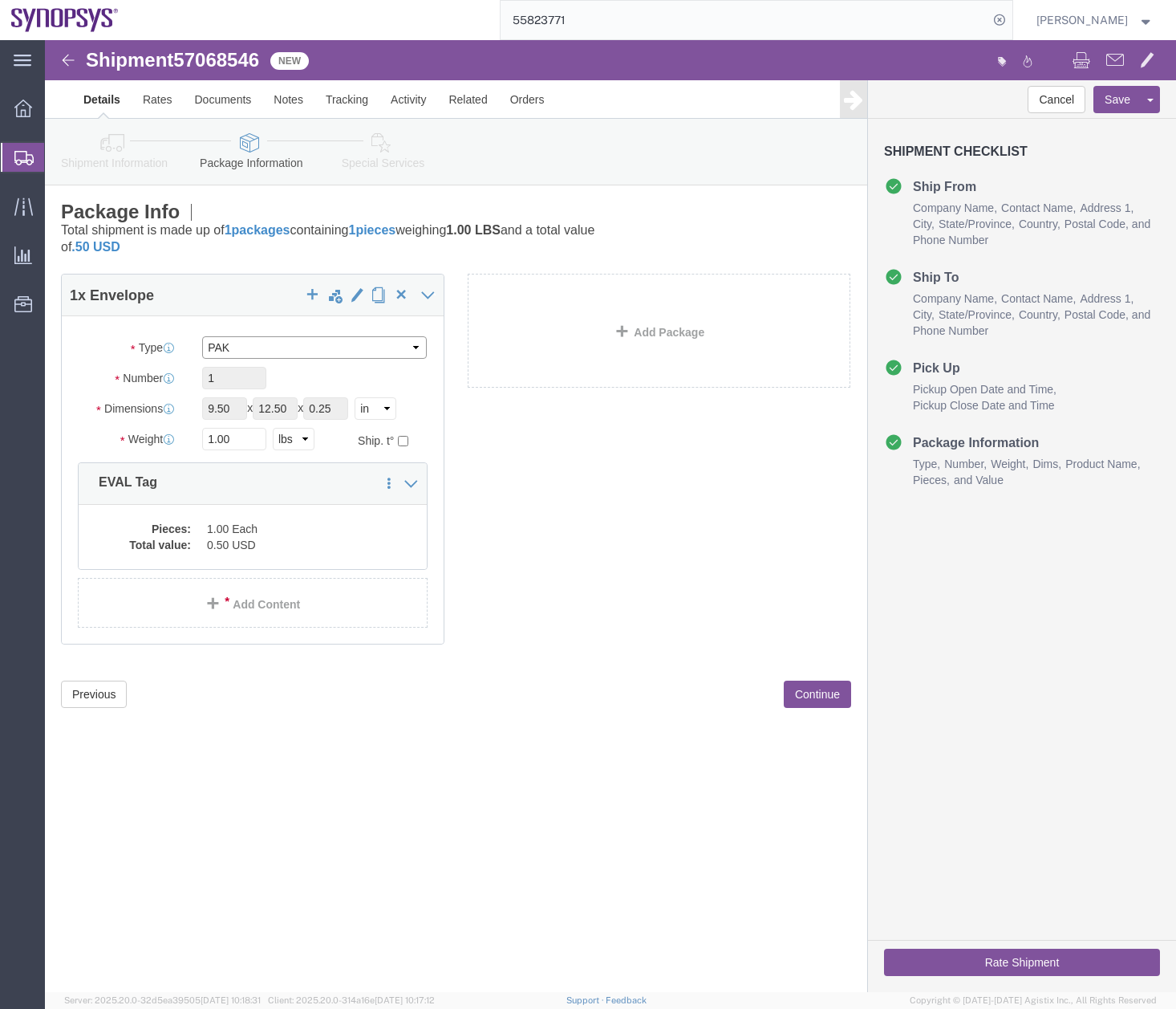
type input "1.00"
click dd "0.50 USD"
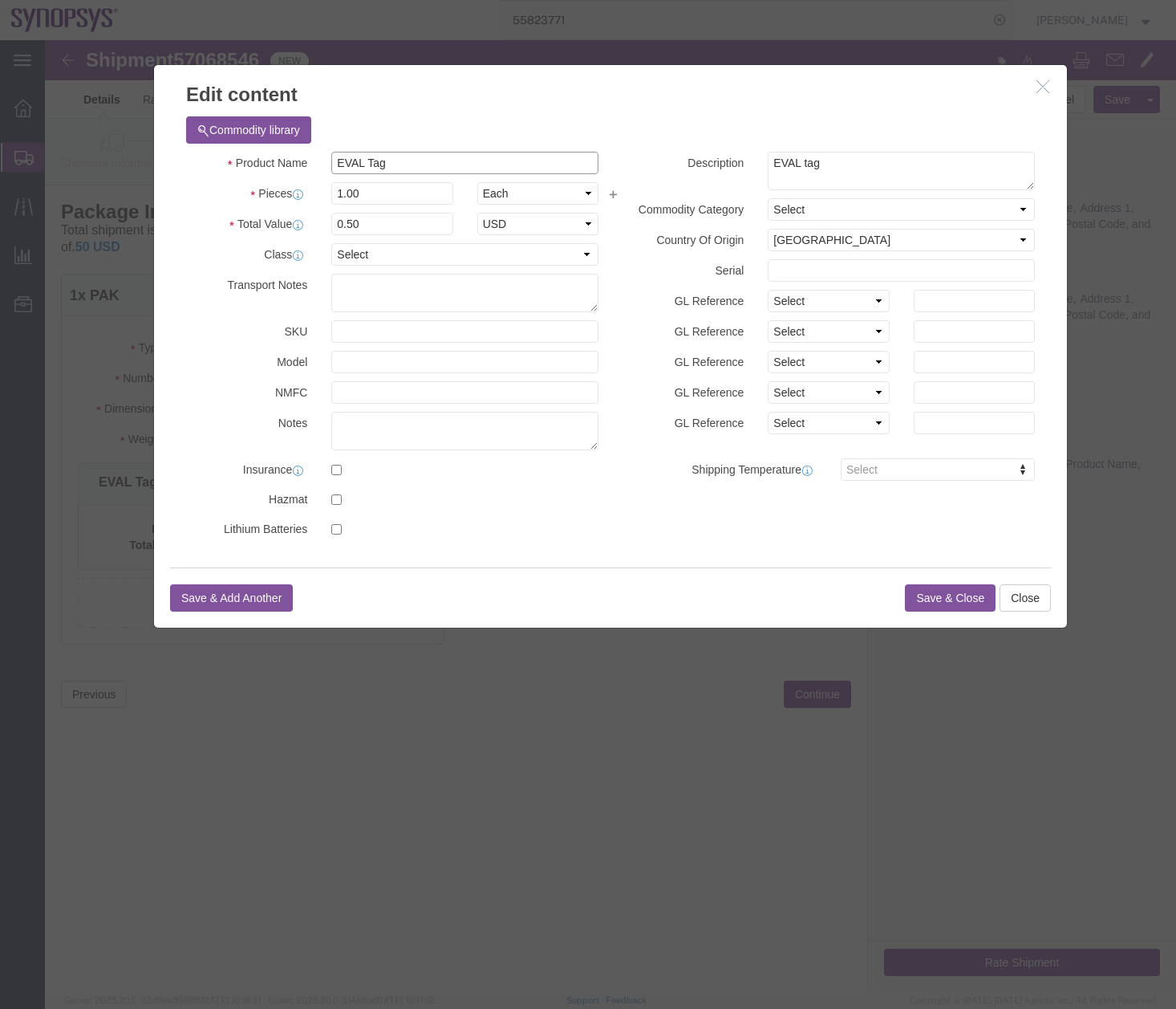
drag, startPoint x: 260, startPoint y: 130, endPoint x: 482, endPoint y: 113, distance: 222.6
click div "Product Name EVAL Tag Pieces 1.00 Select Bag Barrels 100Board Feet Bottle Box B…"
type input "Zebra printer ribbon"
drag, startPoint x: 790, startPoint y: 128, endPoint x: 827, endPoint y: 138, distance: 38.3
click div "Description EVAL tag Commodity Category Select Country Of Origin Select [GEOGRA…"
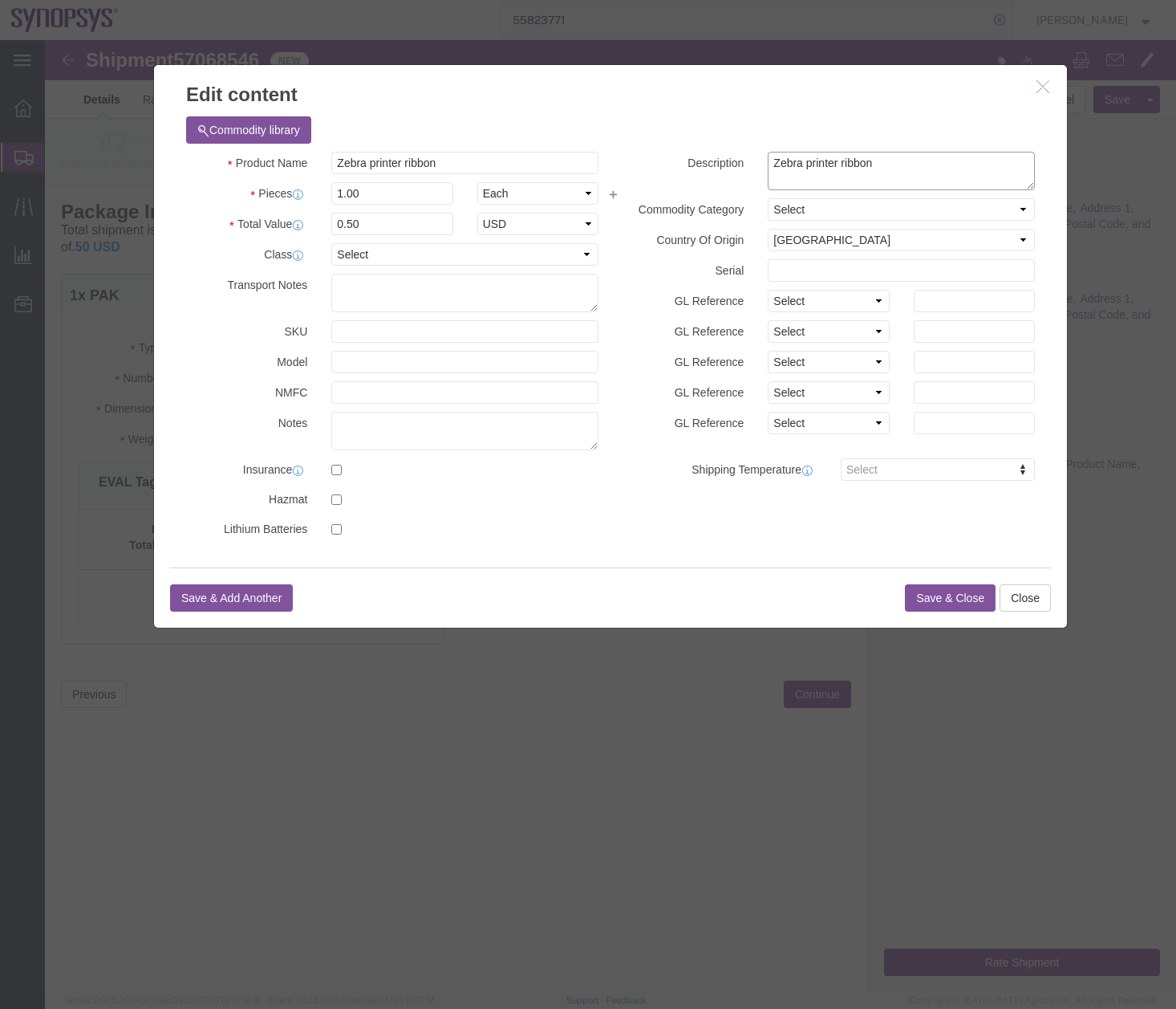
type textarea "Zebra printer ribbon"
drag, startPoint x: 333, startPoint y: 151, endPoint x: 194, endPoint y: 188, distance: 143.8
click div "Product Name Zebra printer ribbon Pieces 1.00 Select Bag Barrels 100Board Feet …"
type input "4"
type input "2"
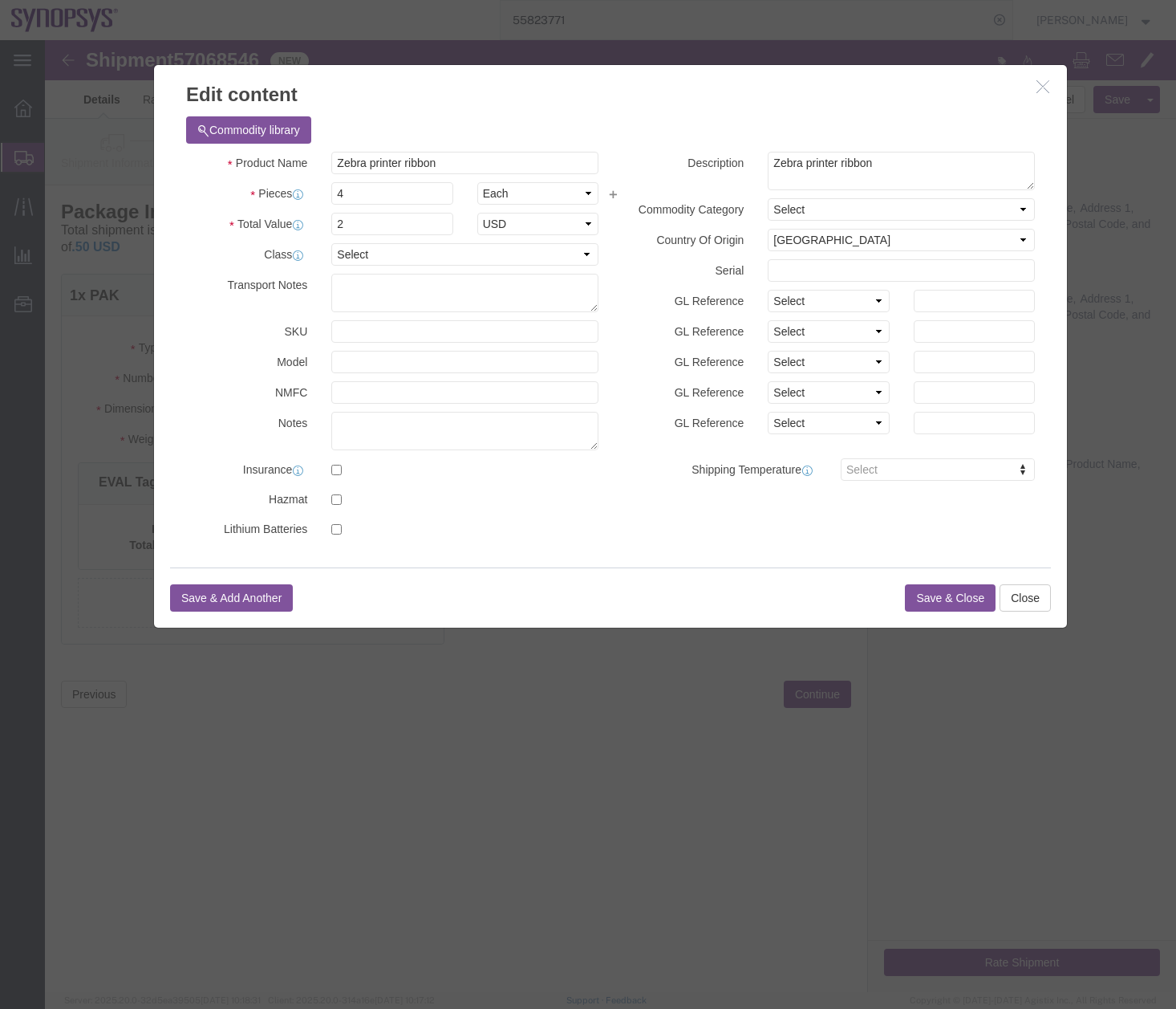
click label
click input "checkbox"
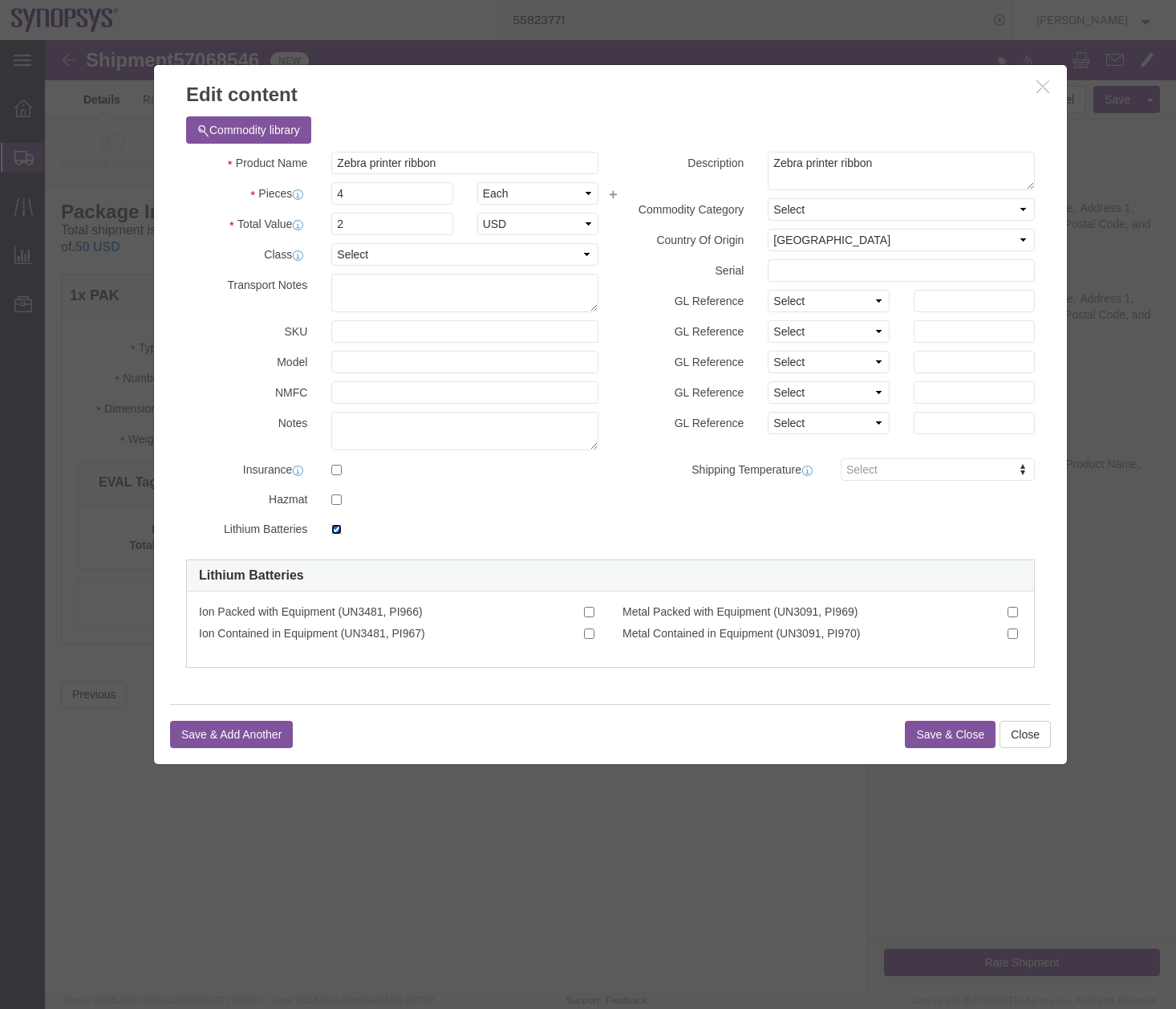
click input "checkbox"
checkbox input "false"
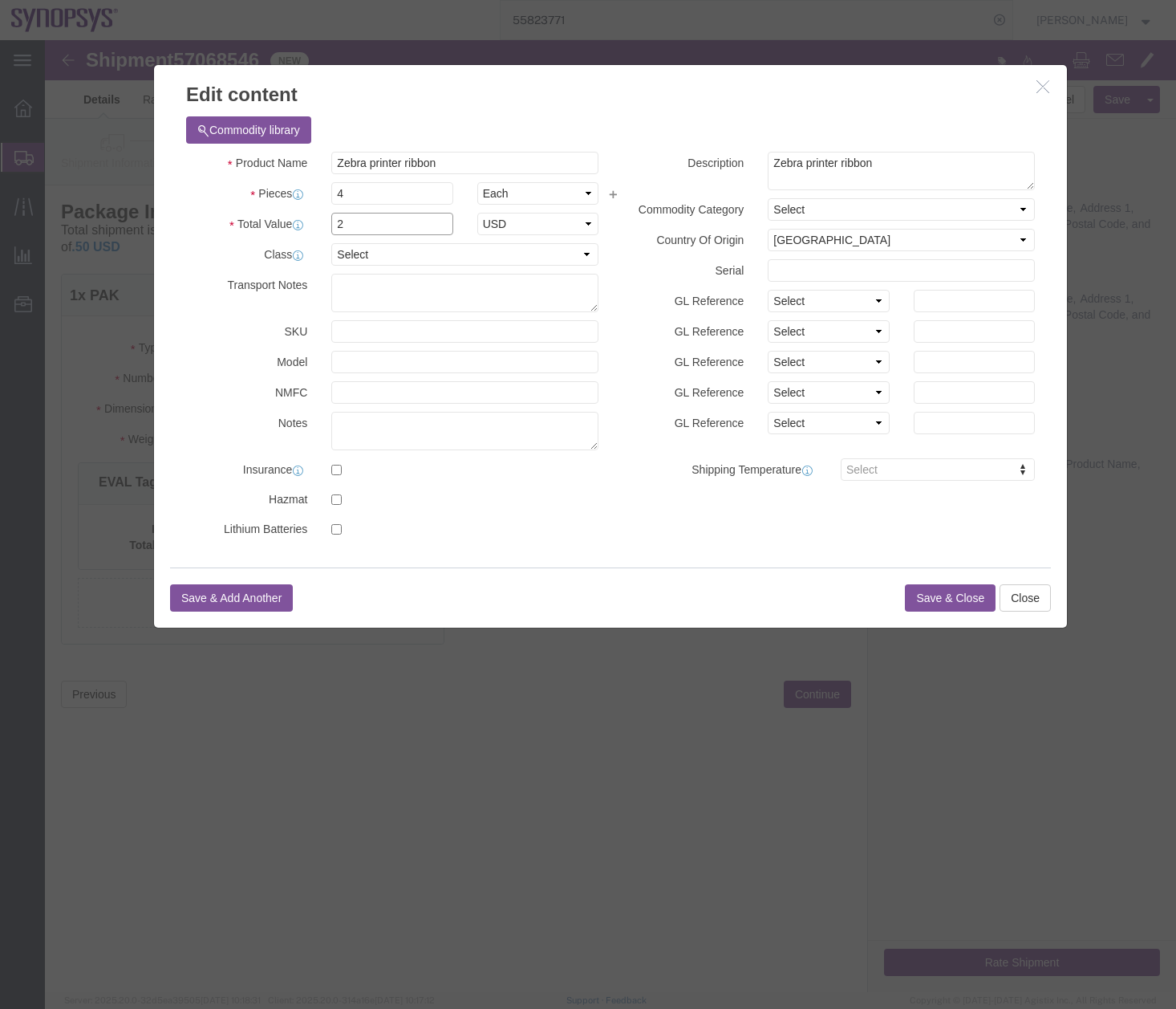
drag, startPoint x: 247, startPoint y: 200, endPoint x: 298, endPoint y: 225, distance: 56.8
click div "Product Name Zebra printer ribbon Pieces 4 Select Bag Barrels 100Board Feet Bot…"
type input "50"
click div "Product Name Zebra printer ribbon Pieces 4 Select Bag Barrels 100Board Feet Bot…"
click button "Save & Close"
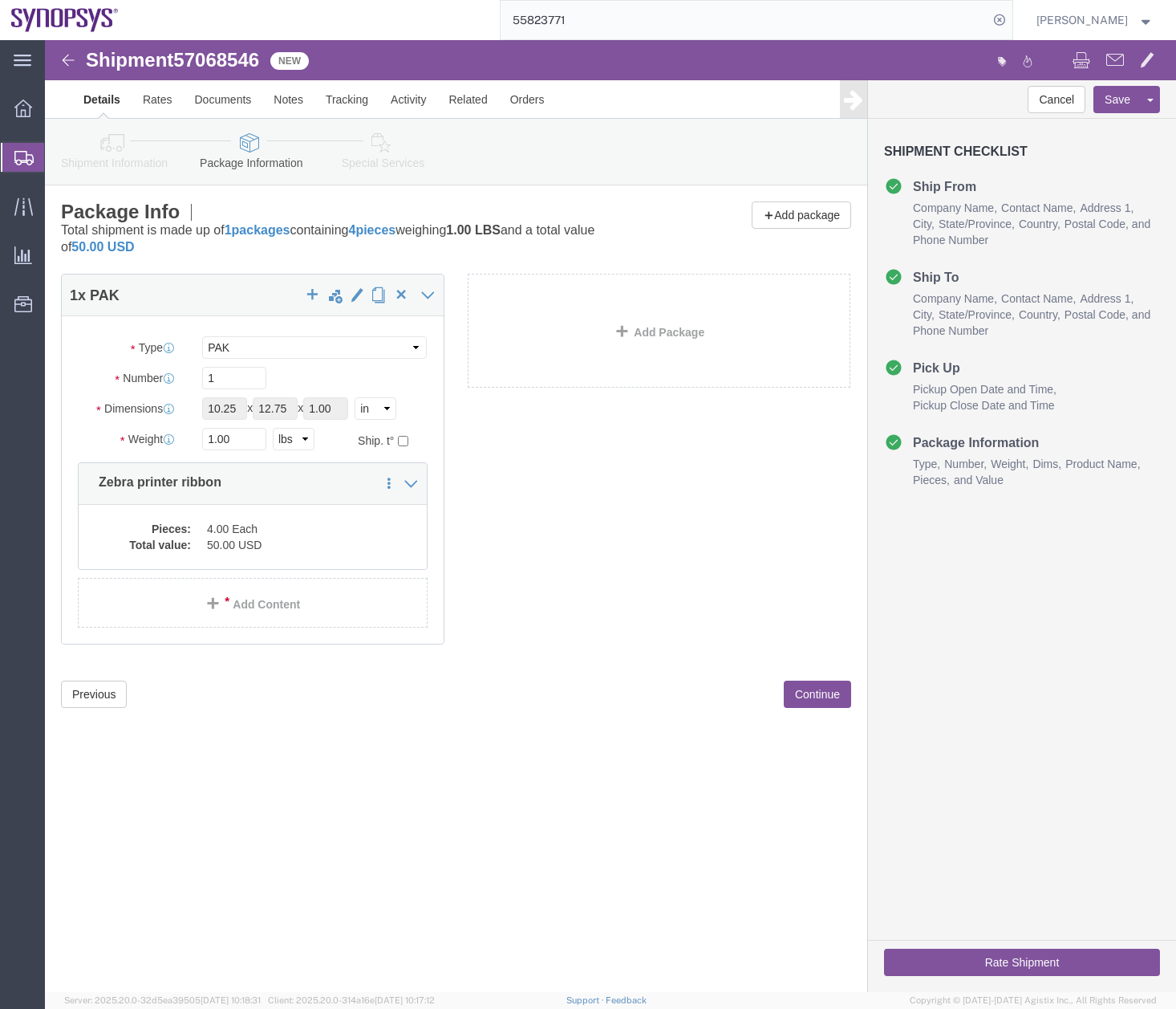
click icon
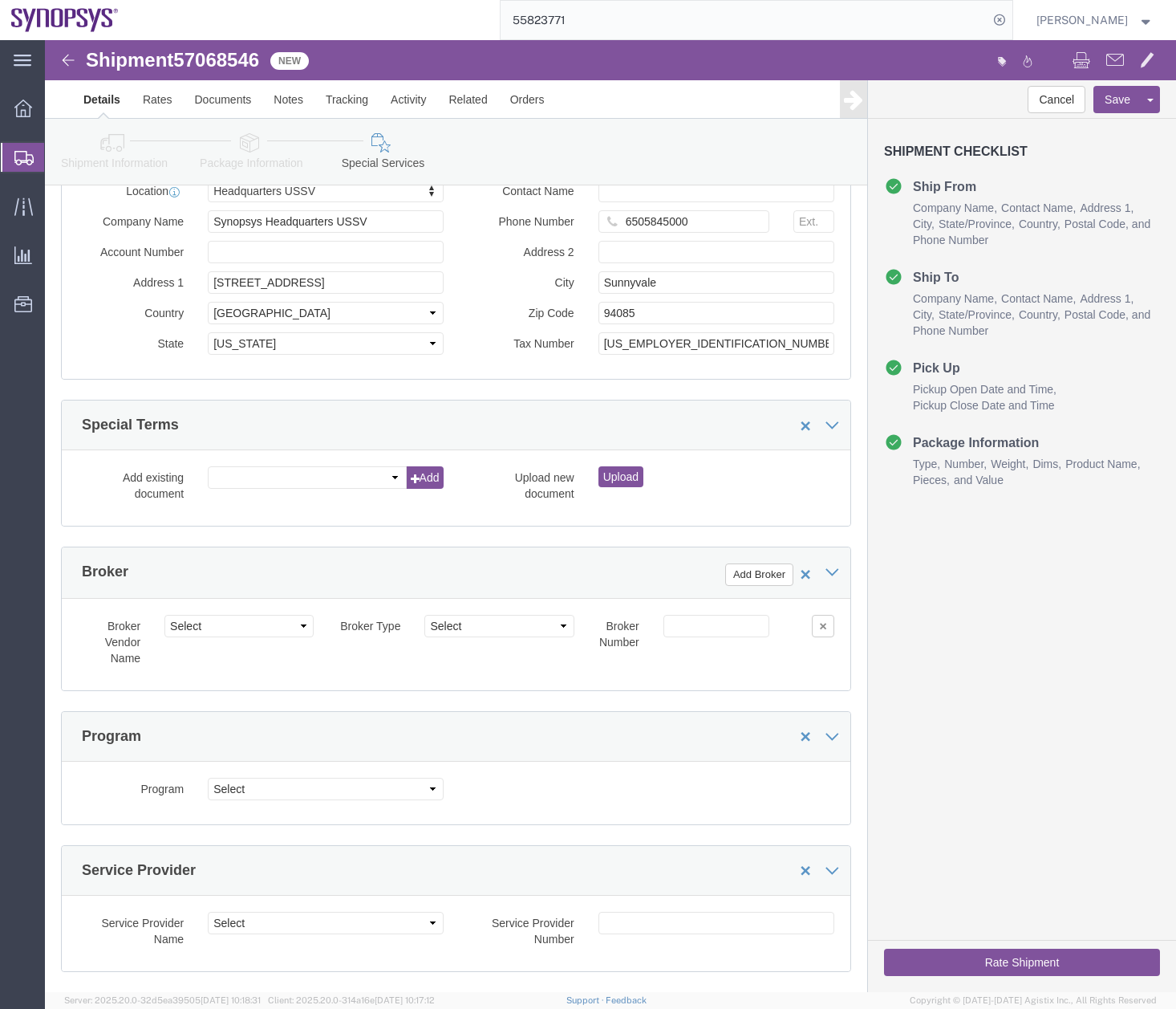
scroll to position [1803, 0]
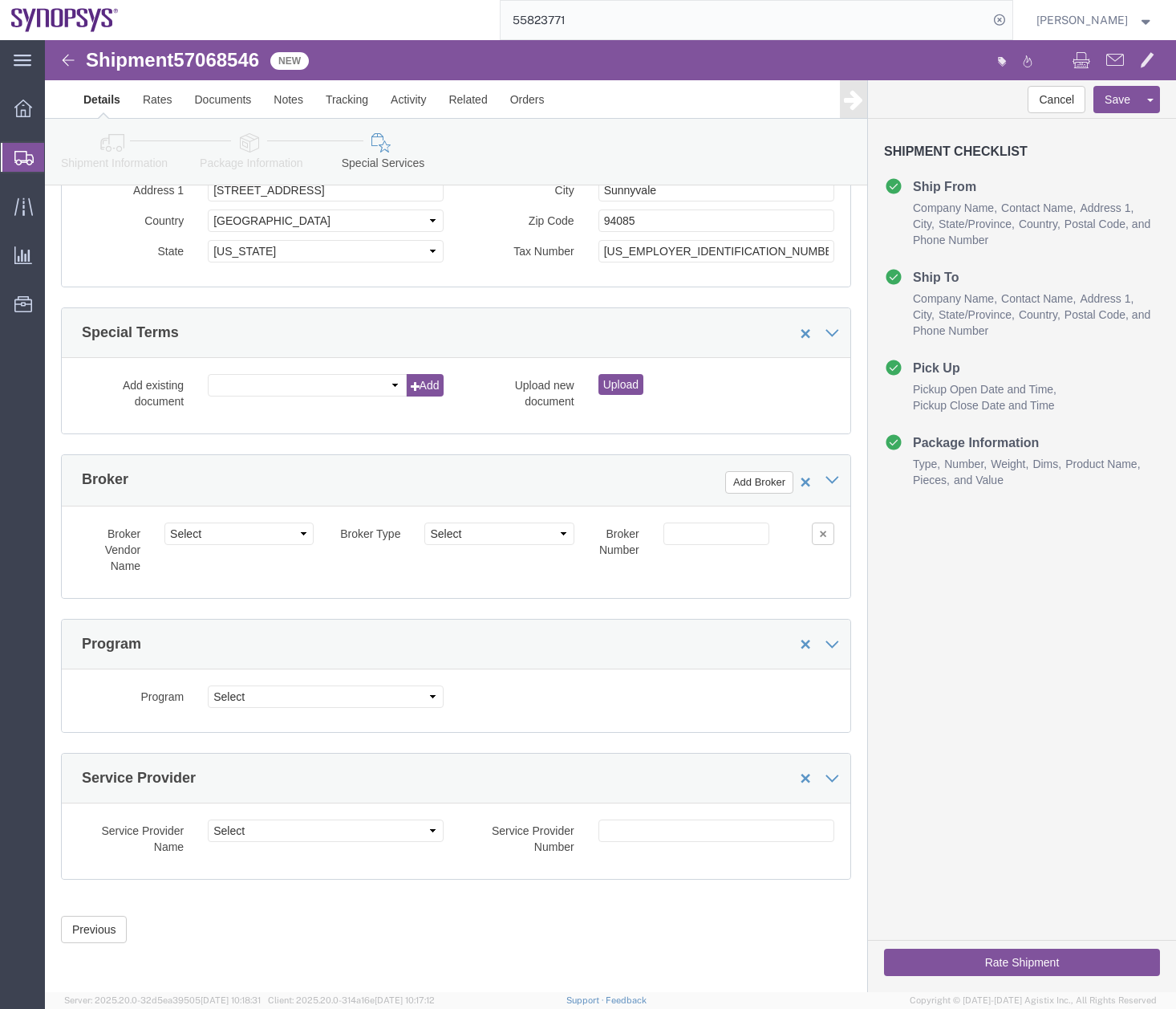
click button "Rate Shipment"
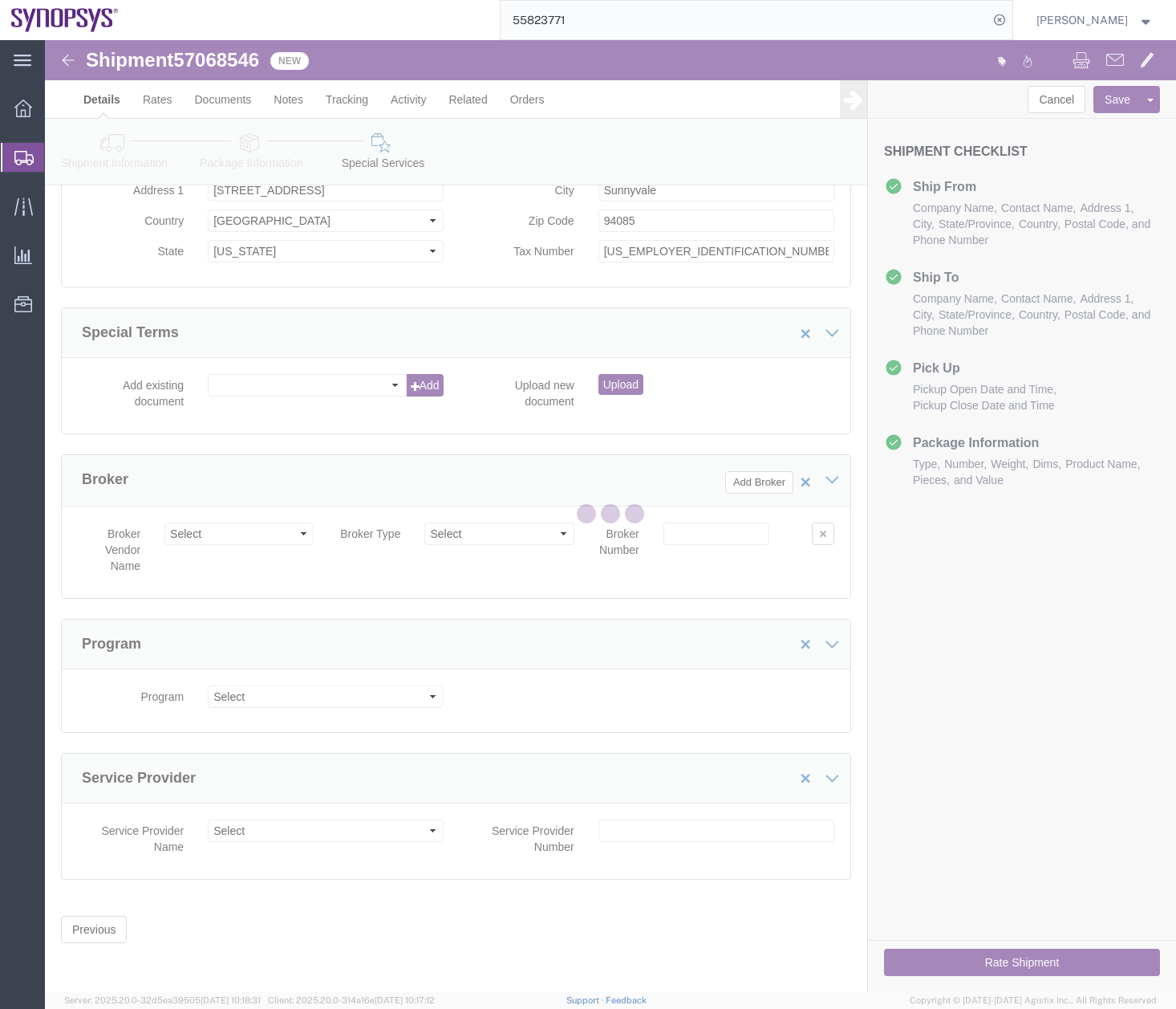
scroll to position [0, 0]
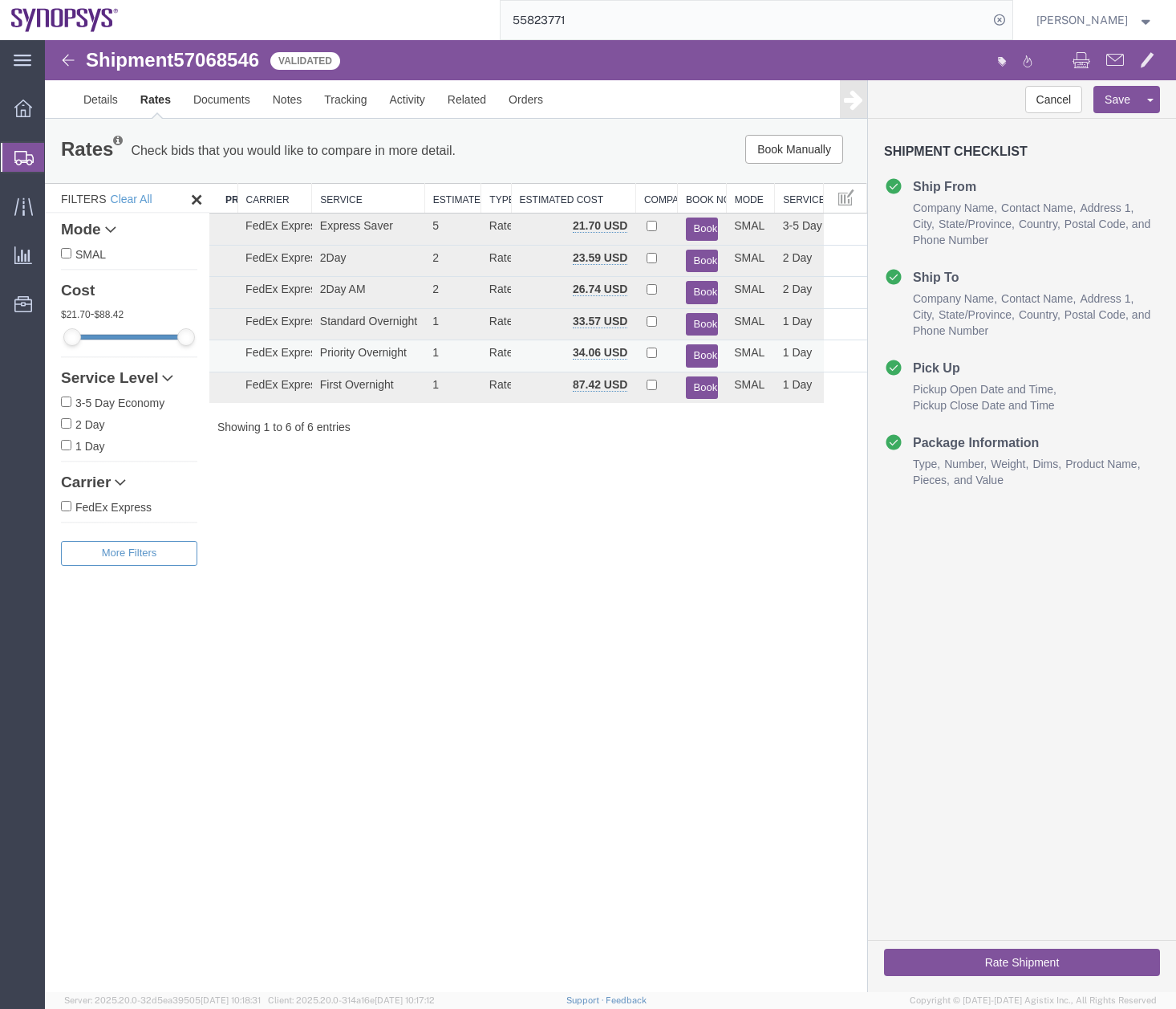
click at [712, 354] on button "Book" at bounding box center [702, 356] width 33 height 23
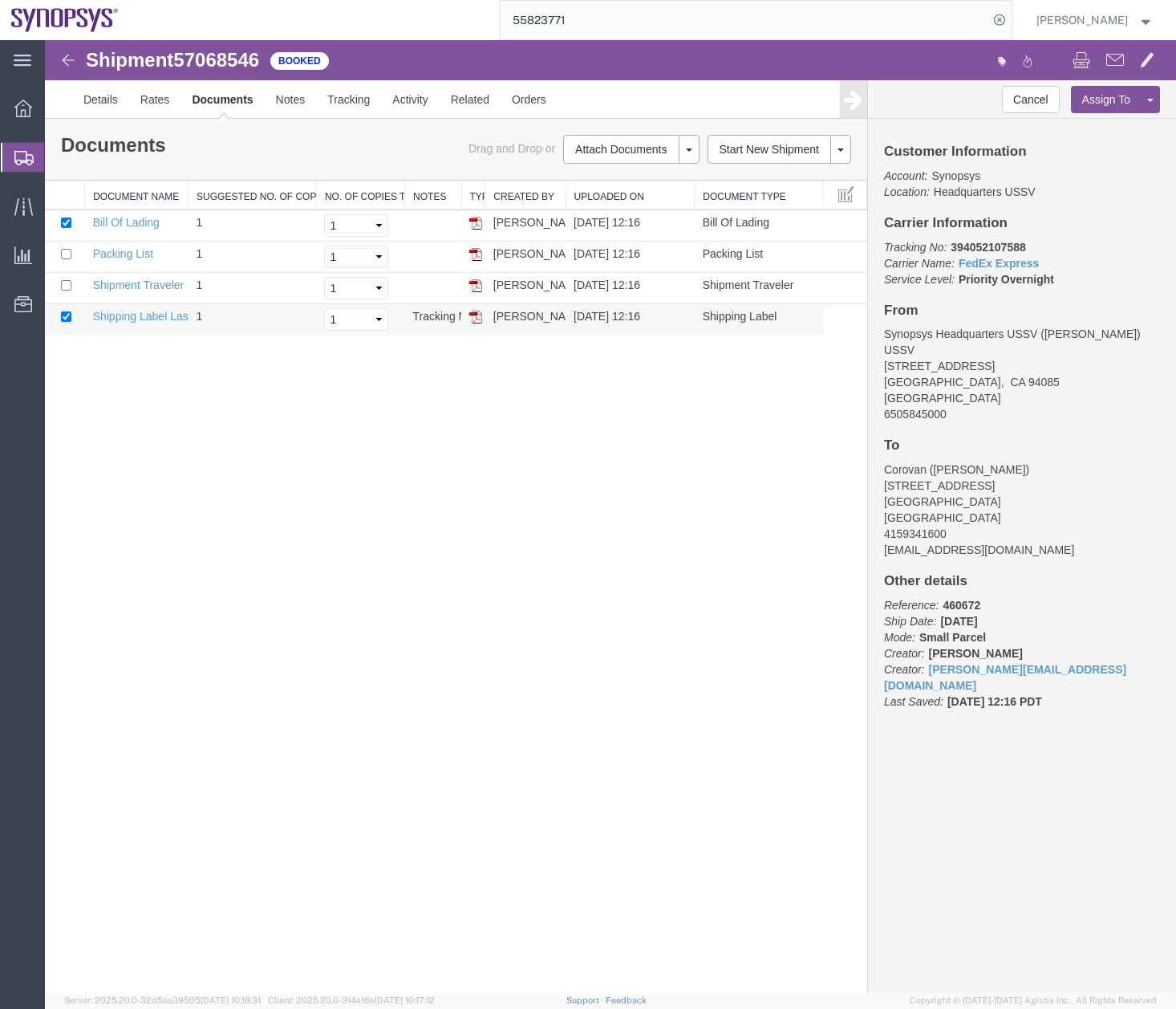
click at [472, 317] on img at bounding box center [476, 317] width 13 height 13
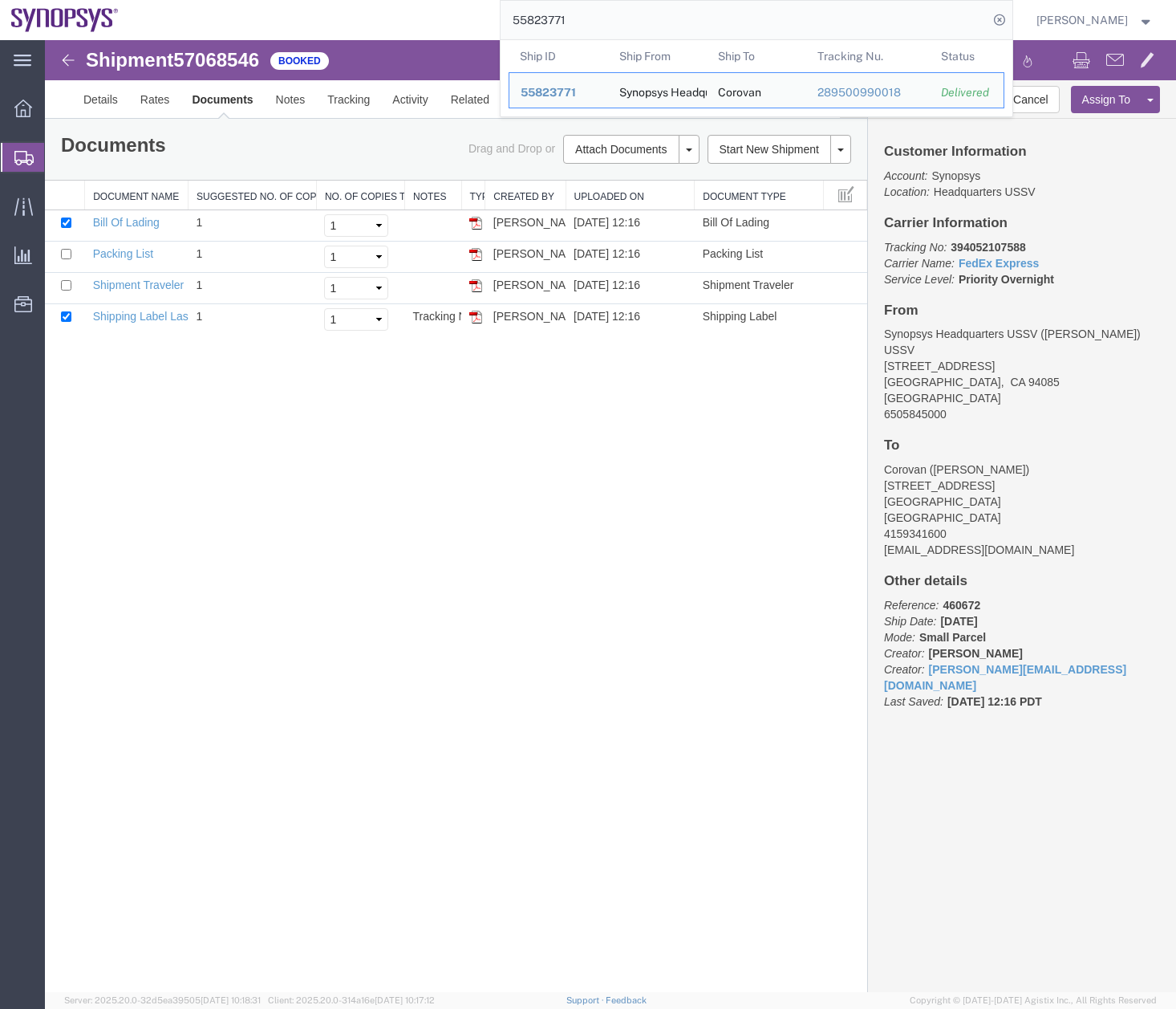
click at [611, 9] on input "55823771" at bounding box center [744, 20] width 488 height 39
drag, startPoint x: 597, startPoint y: 19, endPoint x: 456, endPoint y: 37, distance: 142.1
click at [491, 27] on div "55823771 Ship ID Ship From Ship To Tracking Nu. Status Ship ID 55823771 Ship Fr…" at bounding box center [572, 20] width 884 height 40
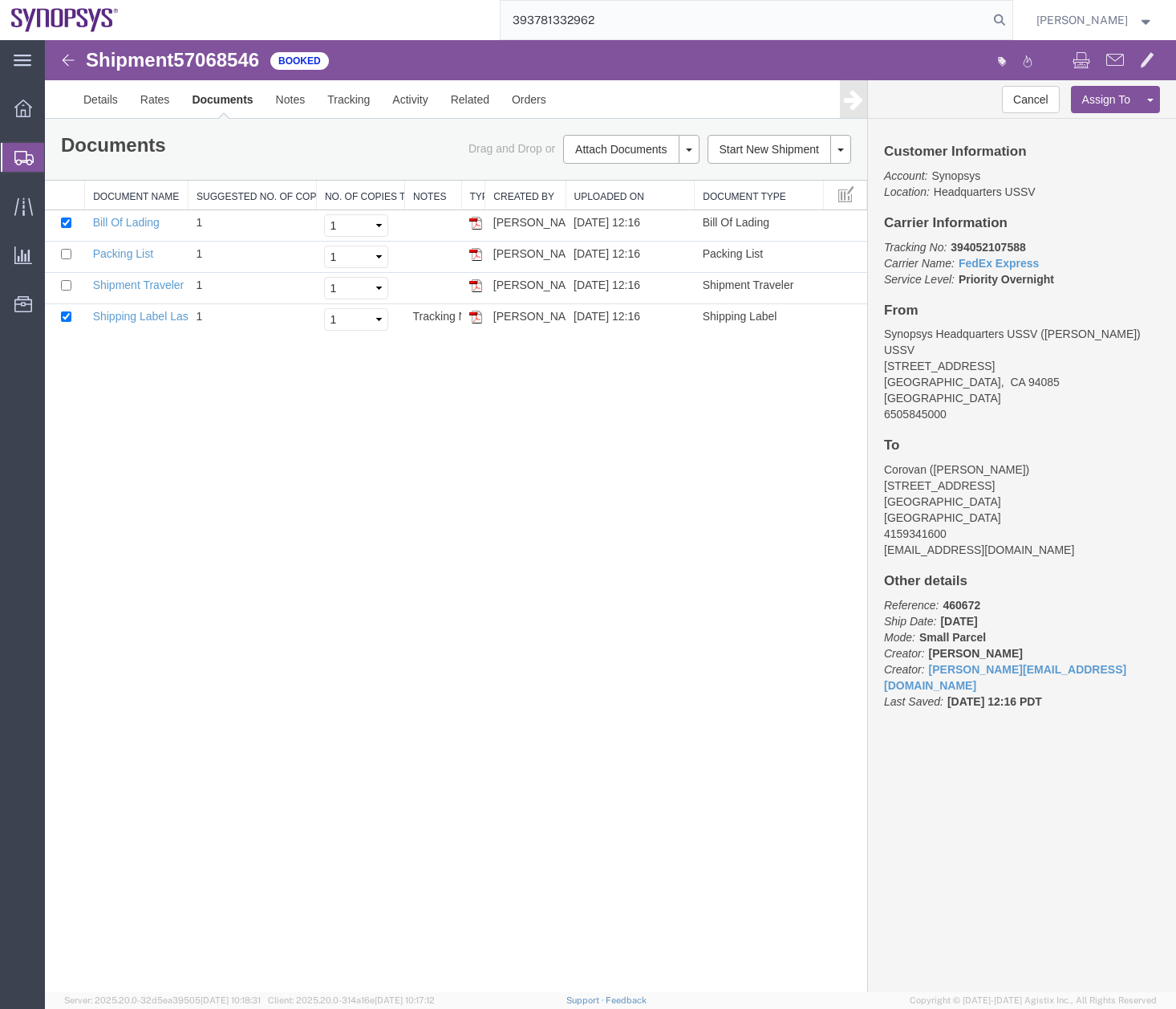
type input "393781332962"
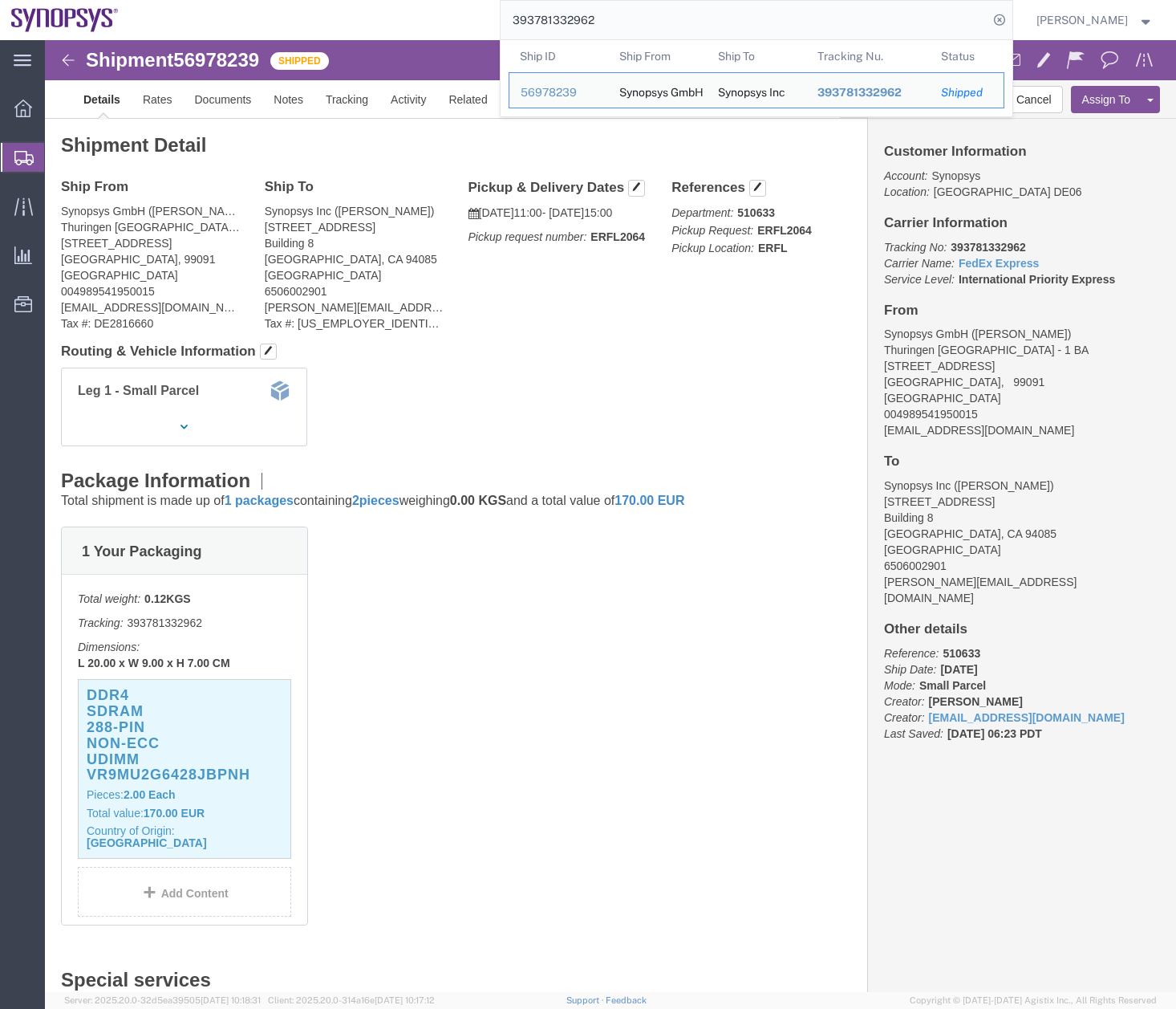
click div "1 Your Packaging Total weight: 0.12 KGS Tracking: 393781332962 Dimensions: L 20…"
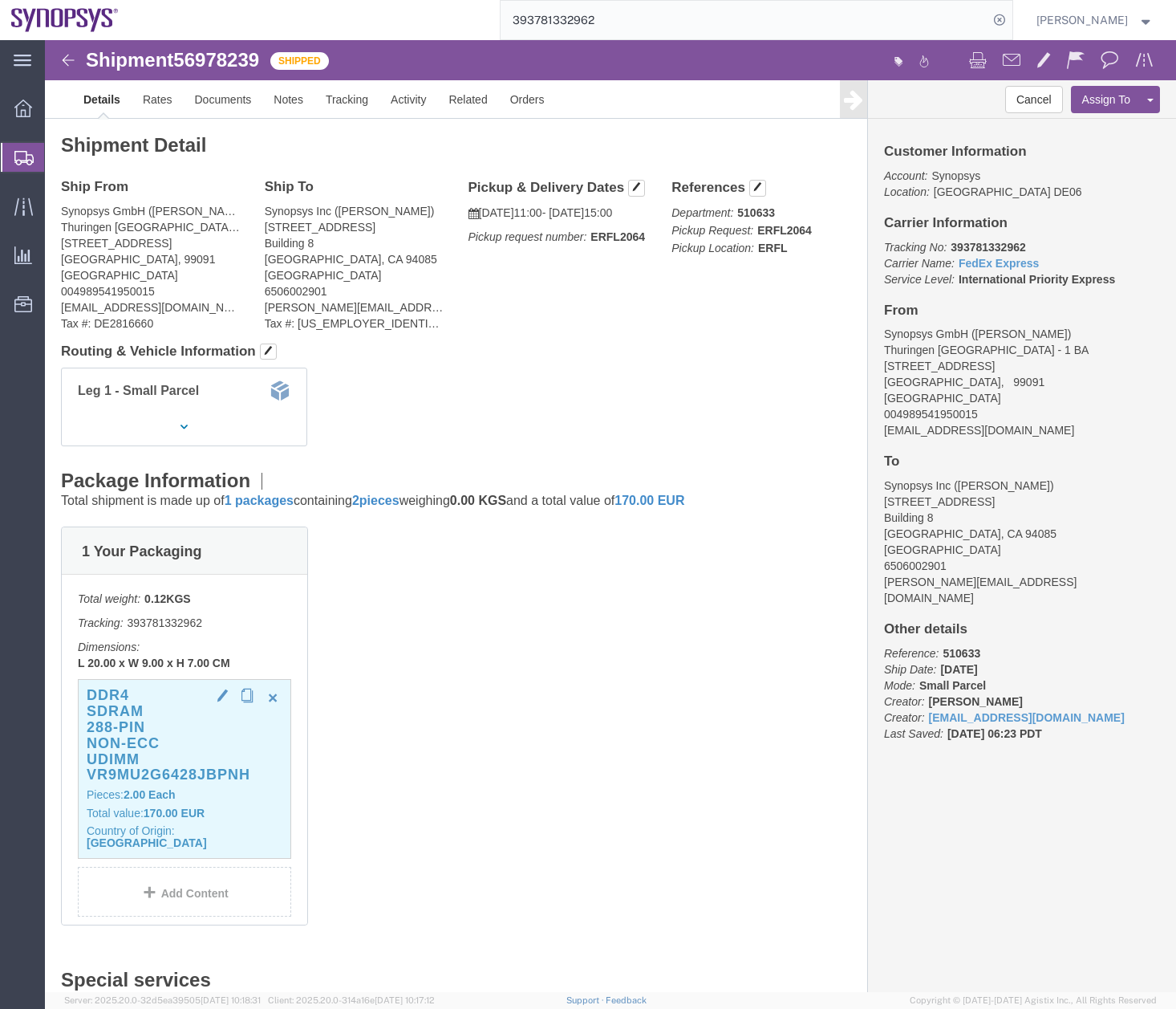
click h3 "DDR4 SDRAM 288-Pin Non-ECC UDIMM VR9MU2G6428JBPNH"
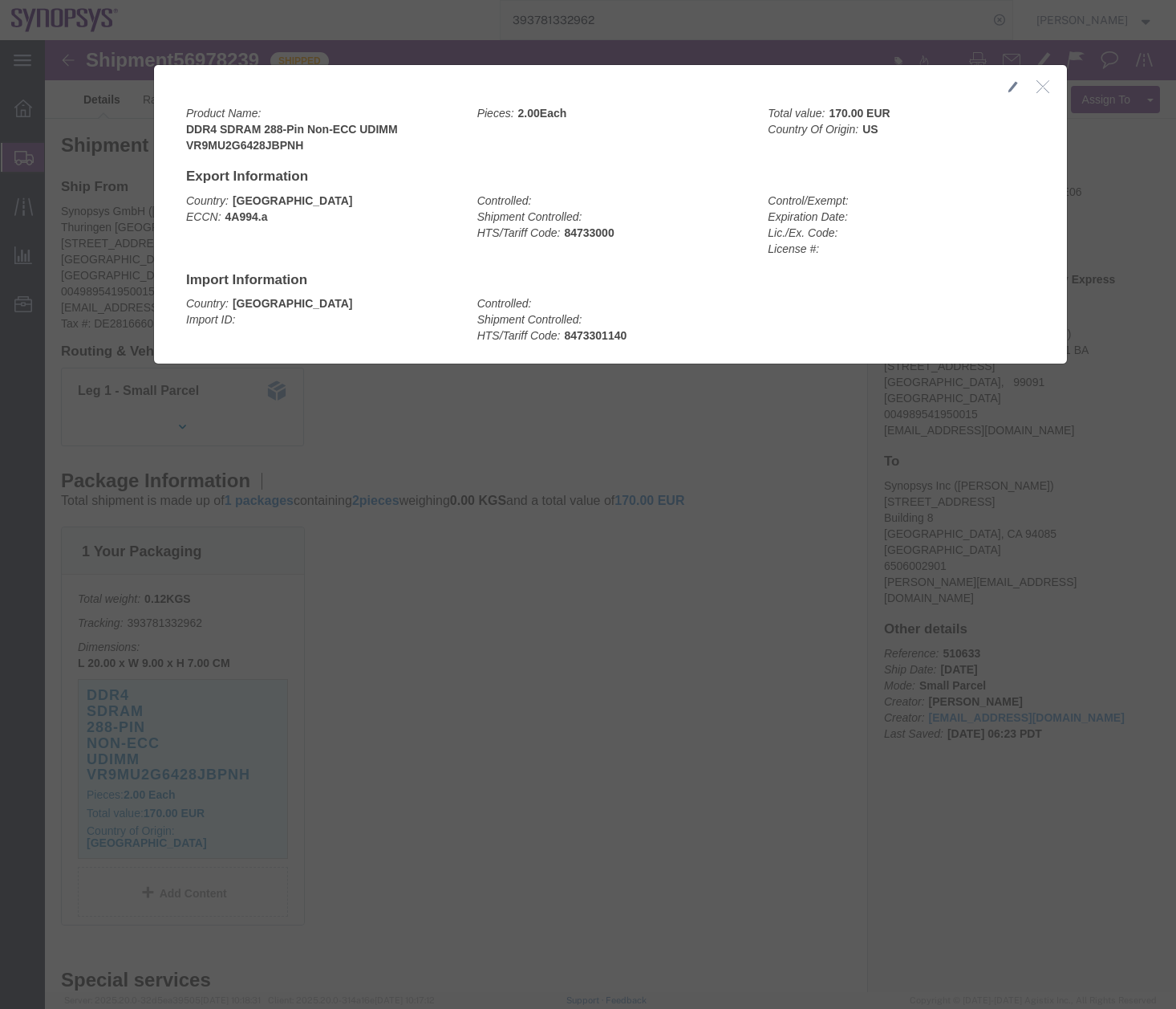
click button "button"
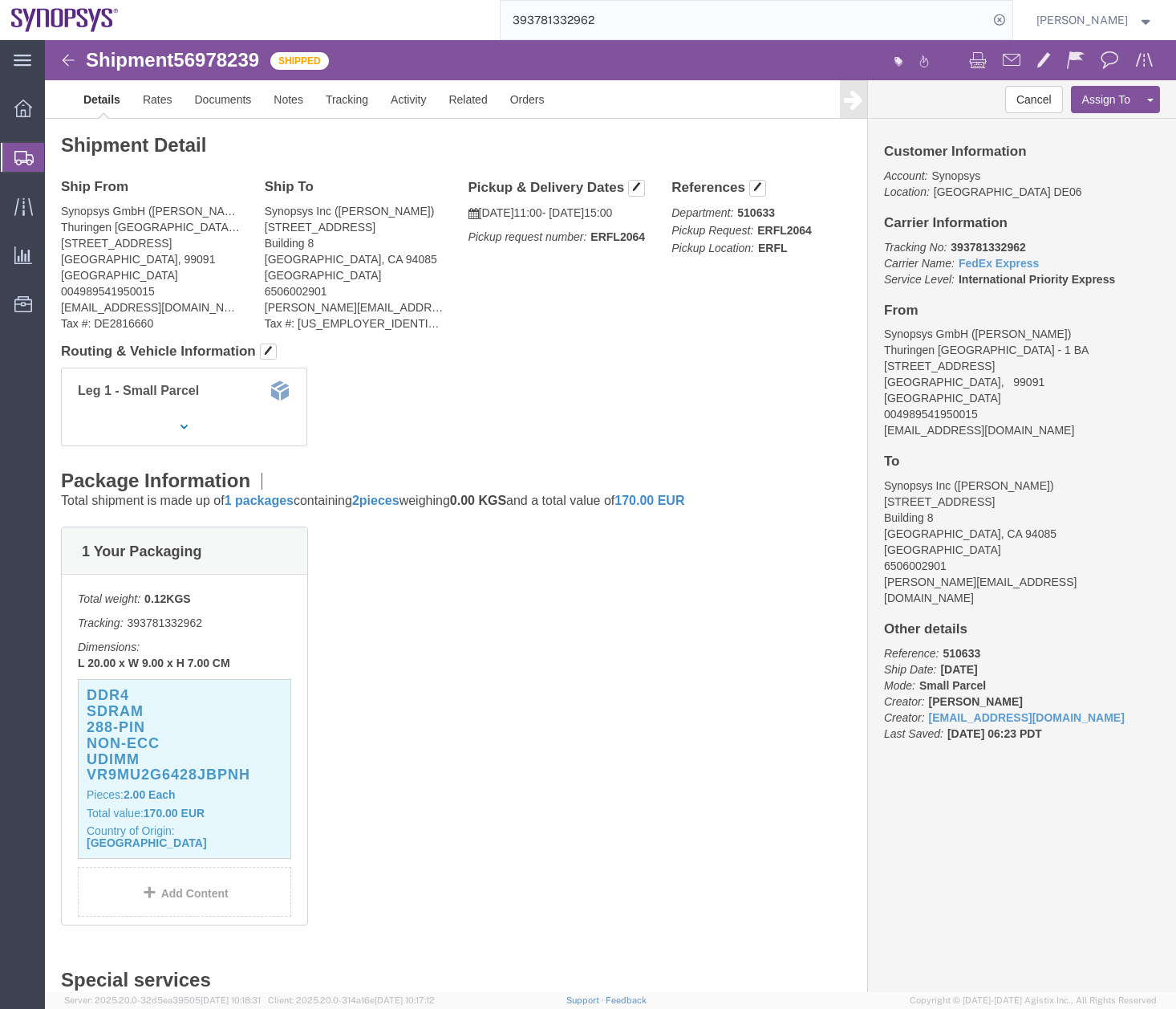
click div "1 Your Packaging Total weight: 0.12 KGS Tracking: 393781332962 Dimensions: L 20…"
click span "button"
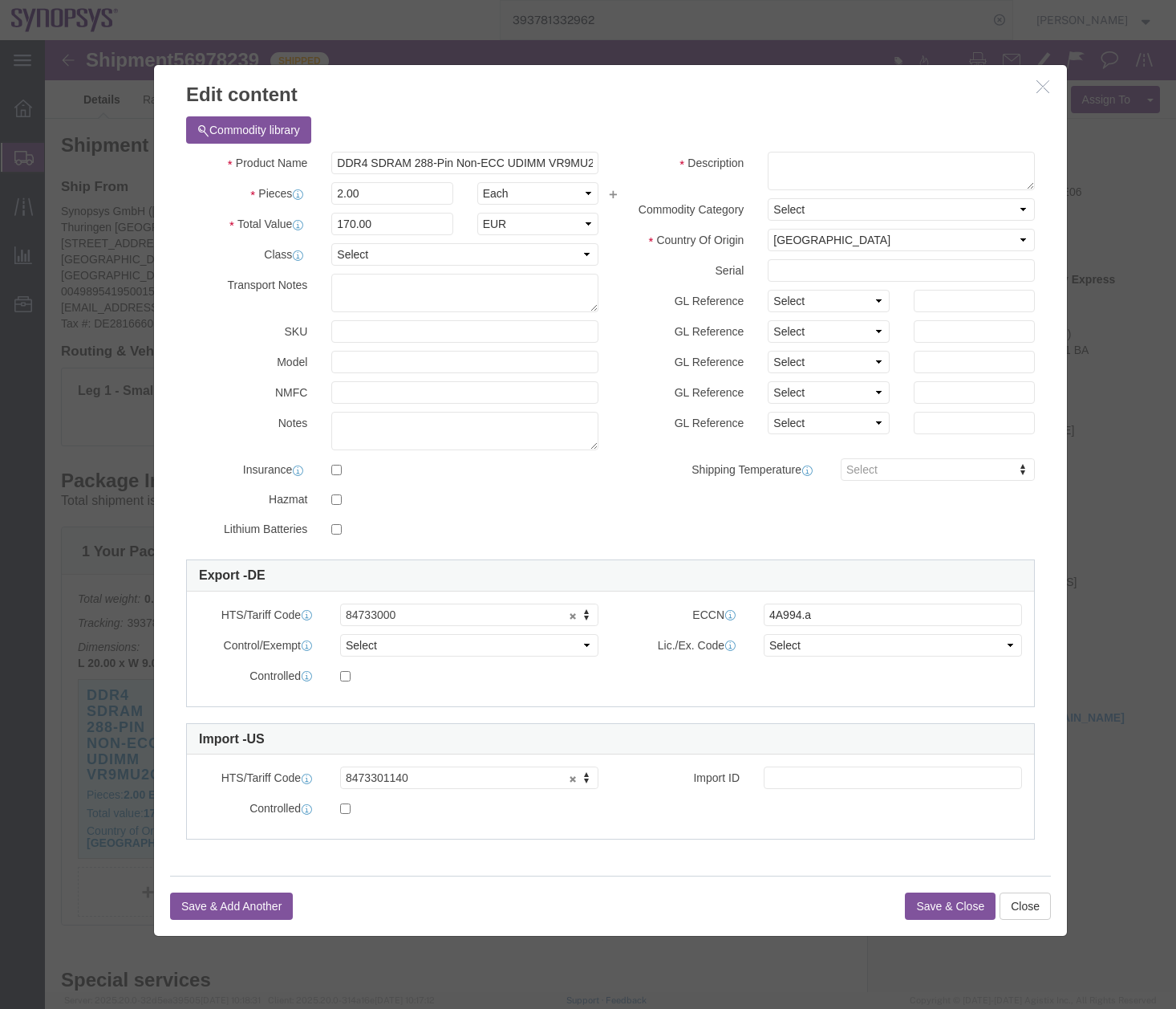
click icon "button"
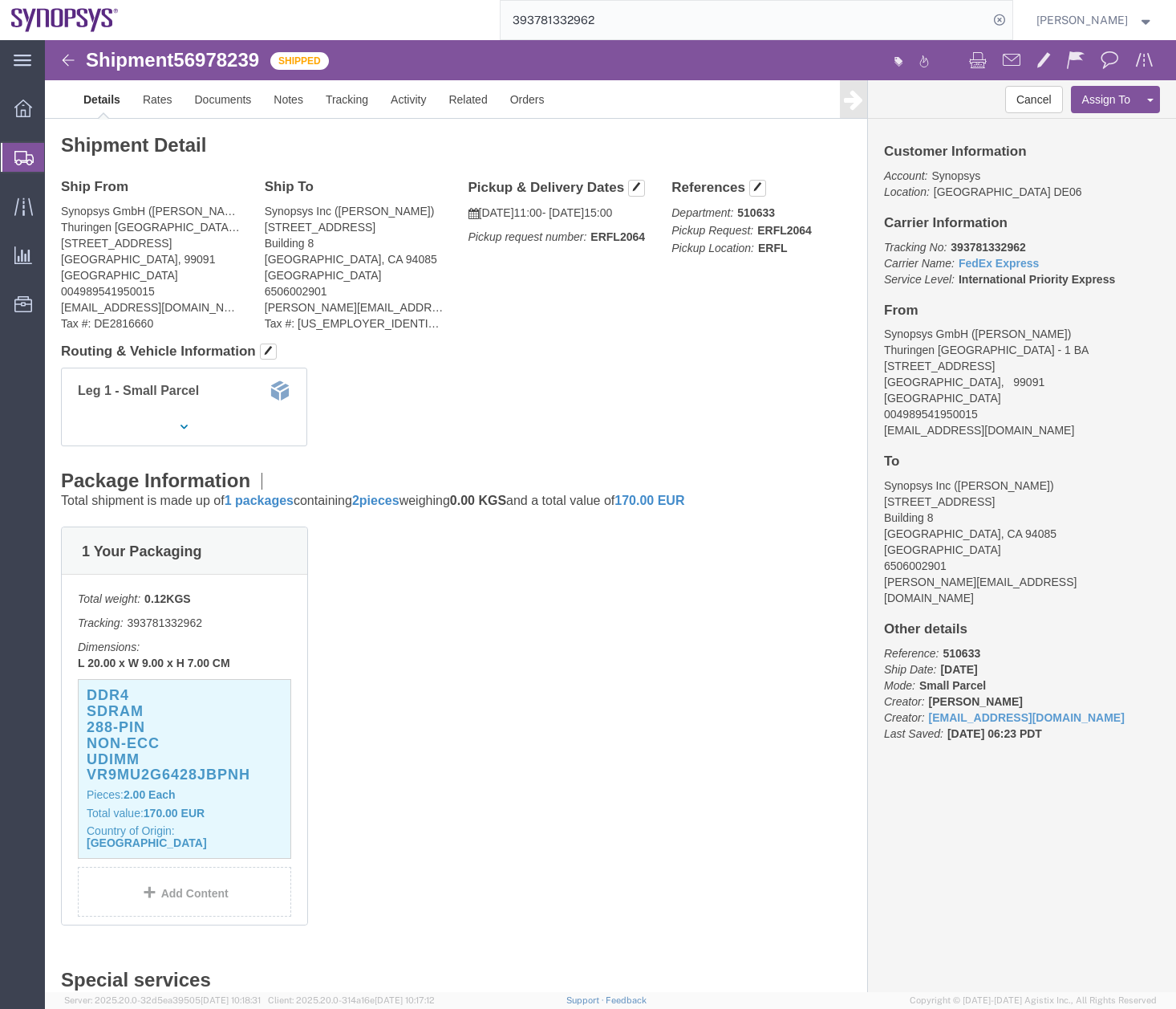
click div "1 Your Packaging Total weight: 0.12 KGS Tracking: 393781332962 Dimensions: L 20…"
click link "Activity"
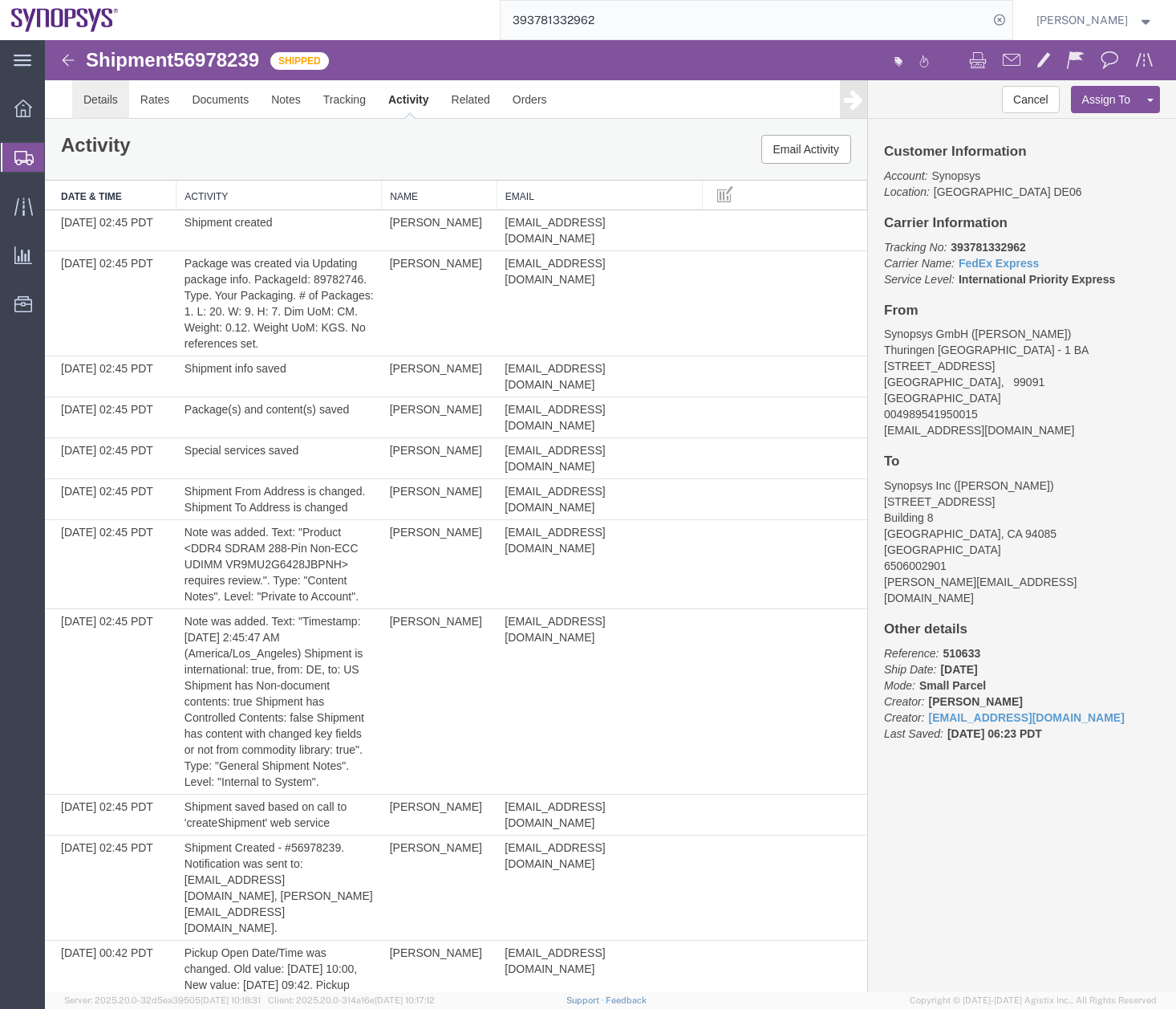
click at [85, 97] on link "Details" at bounding box center [100, 99] width 57 height 39
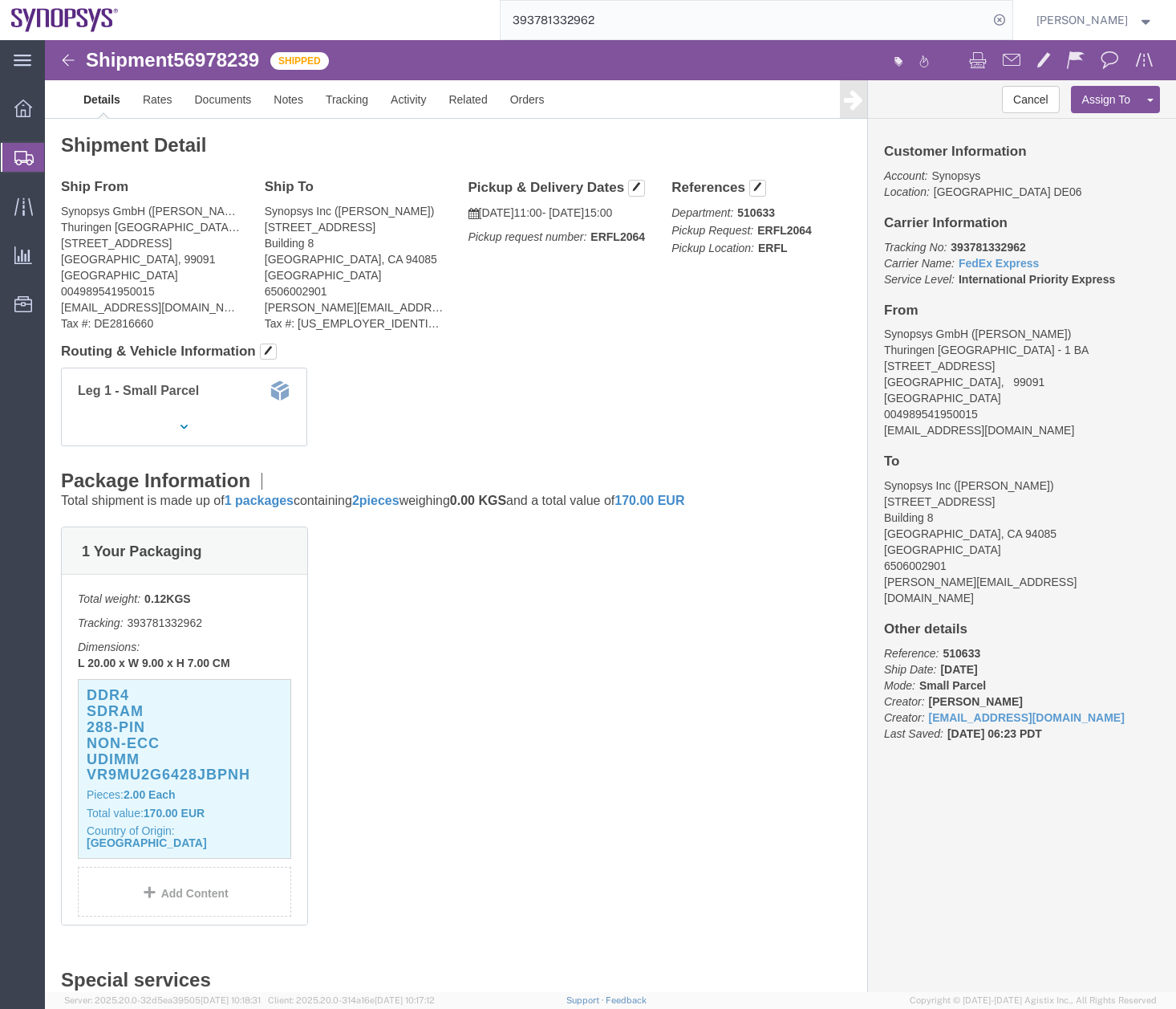
click div "1 Your Packaging Total weight: 0.12 KGS Tracking: 393781332962 Dimensions: L 20…"
click link "Documents"
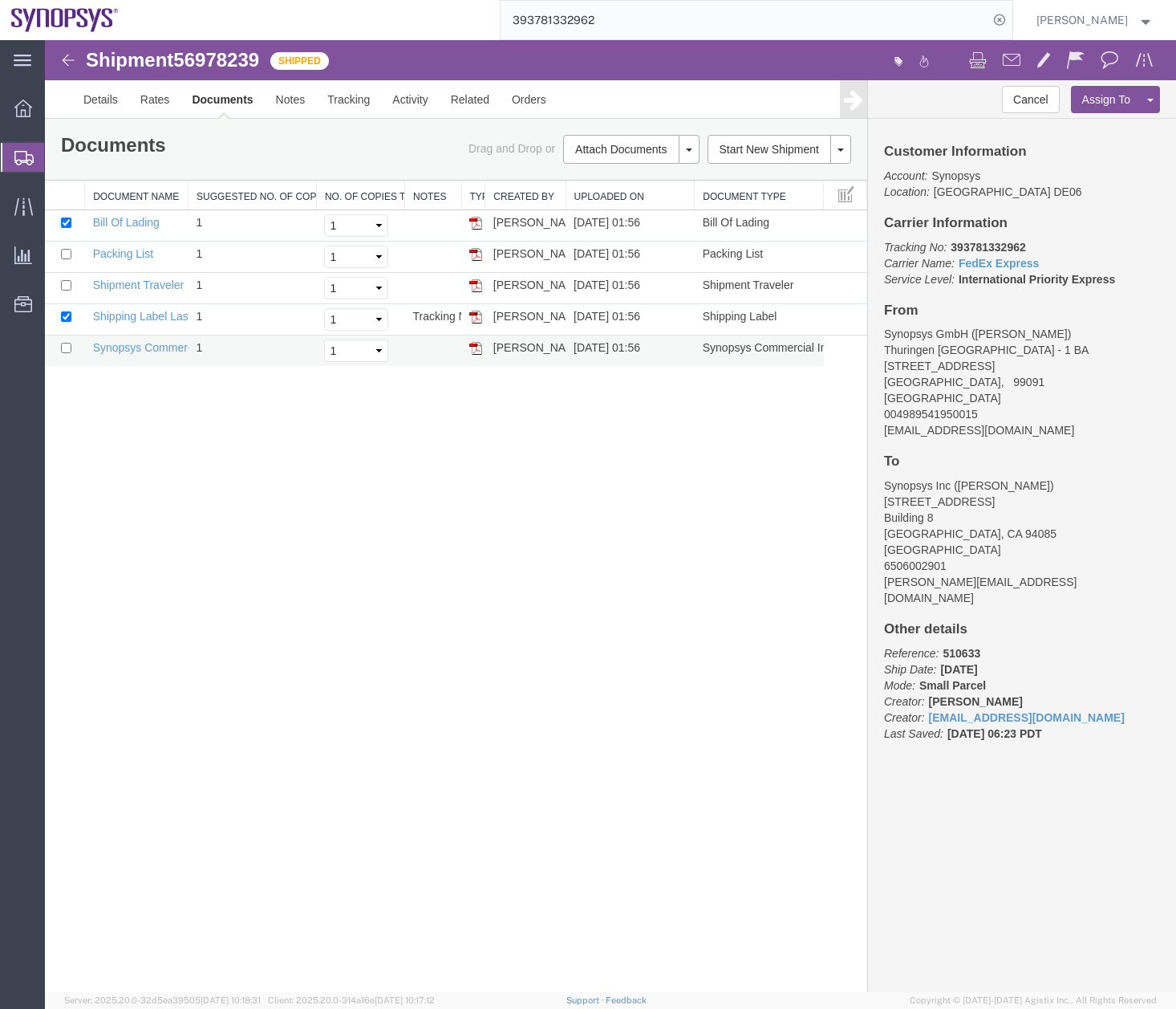
click at [477, 349] on img at bounding box center [476, 348] width 13 height 13
click at [96, 101] on link "Details" at bounding box center [100, 99] width 57 height 39
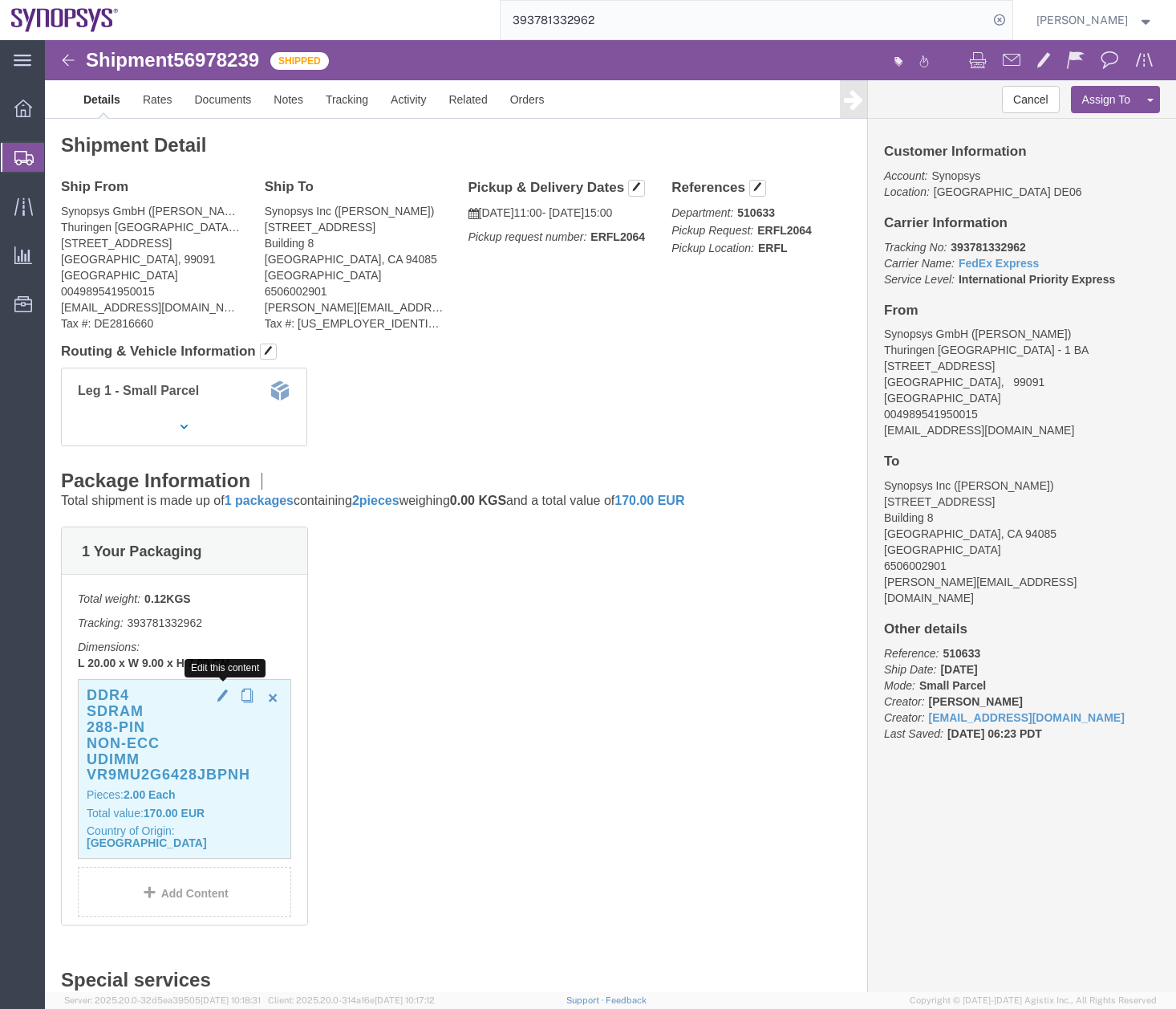
click span "button"
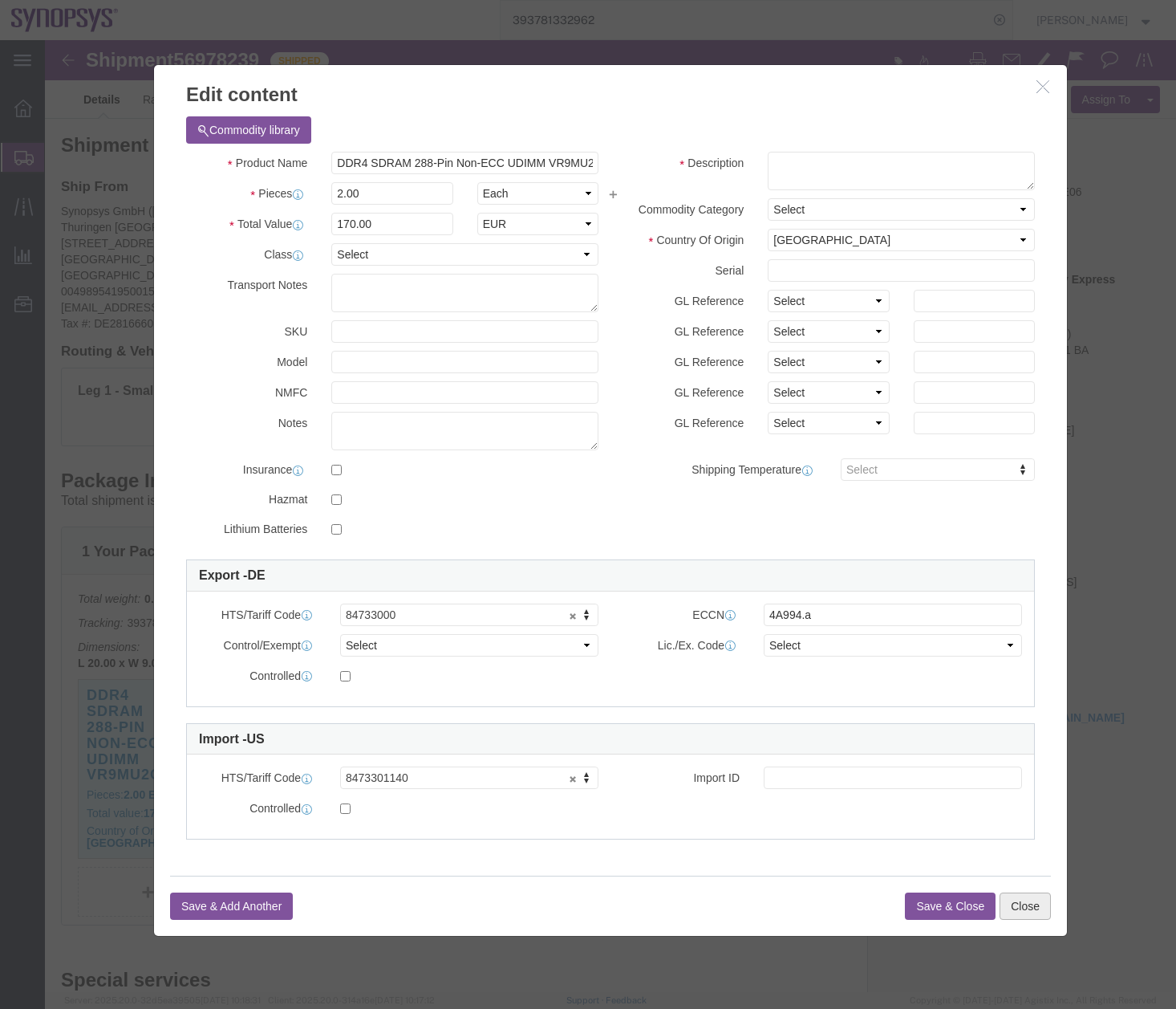
click button "Close"
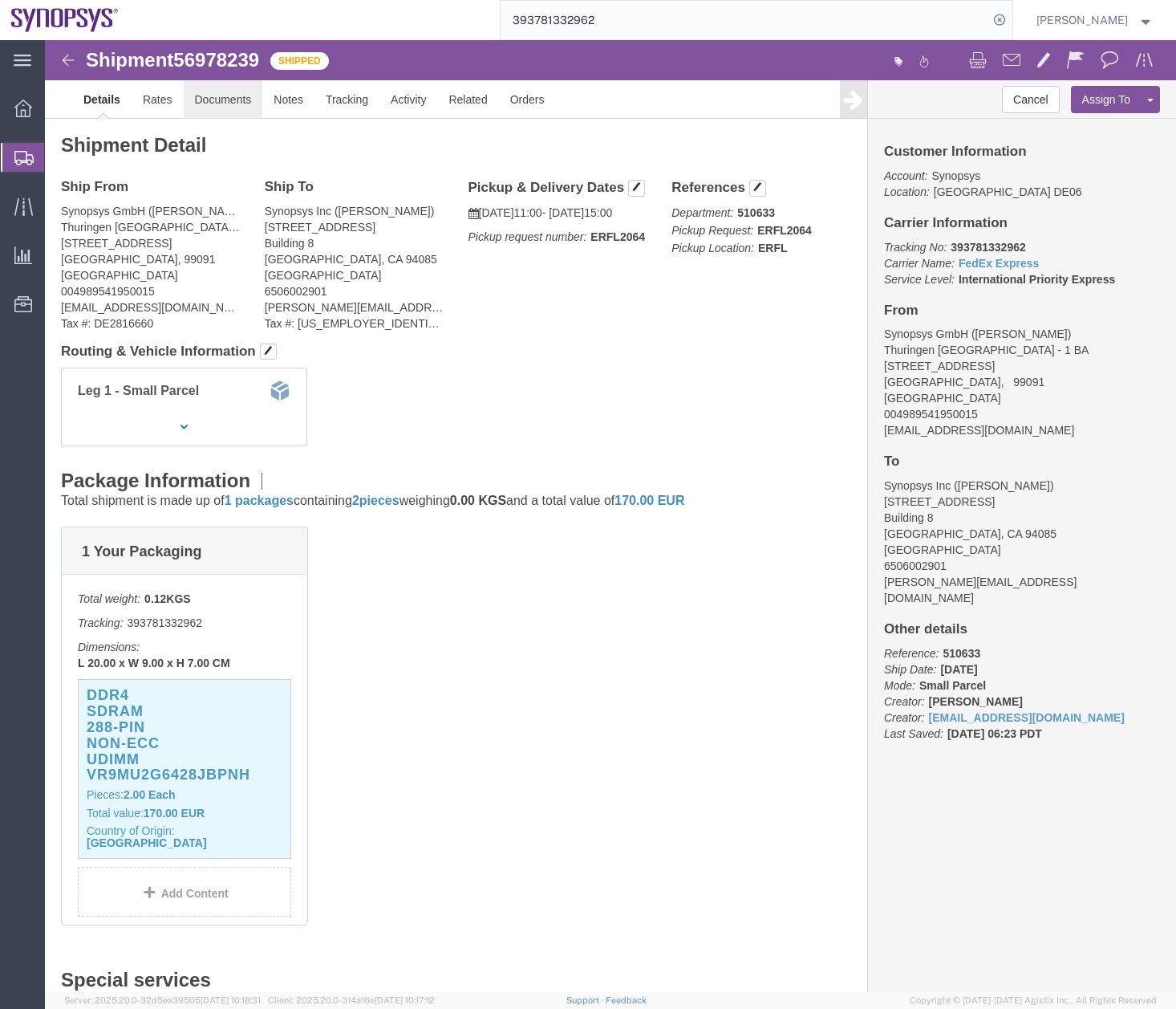
click link "Documents"
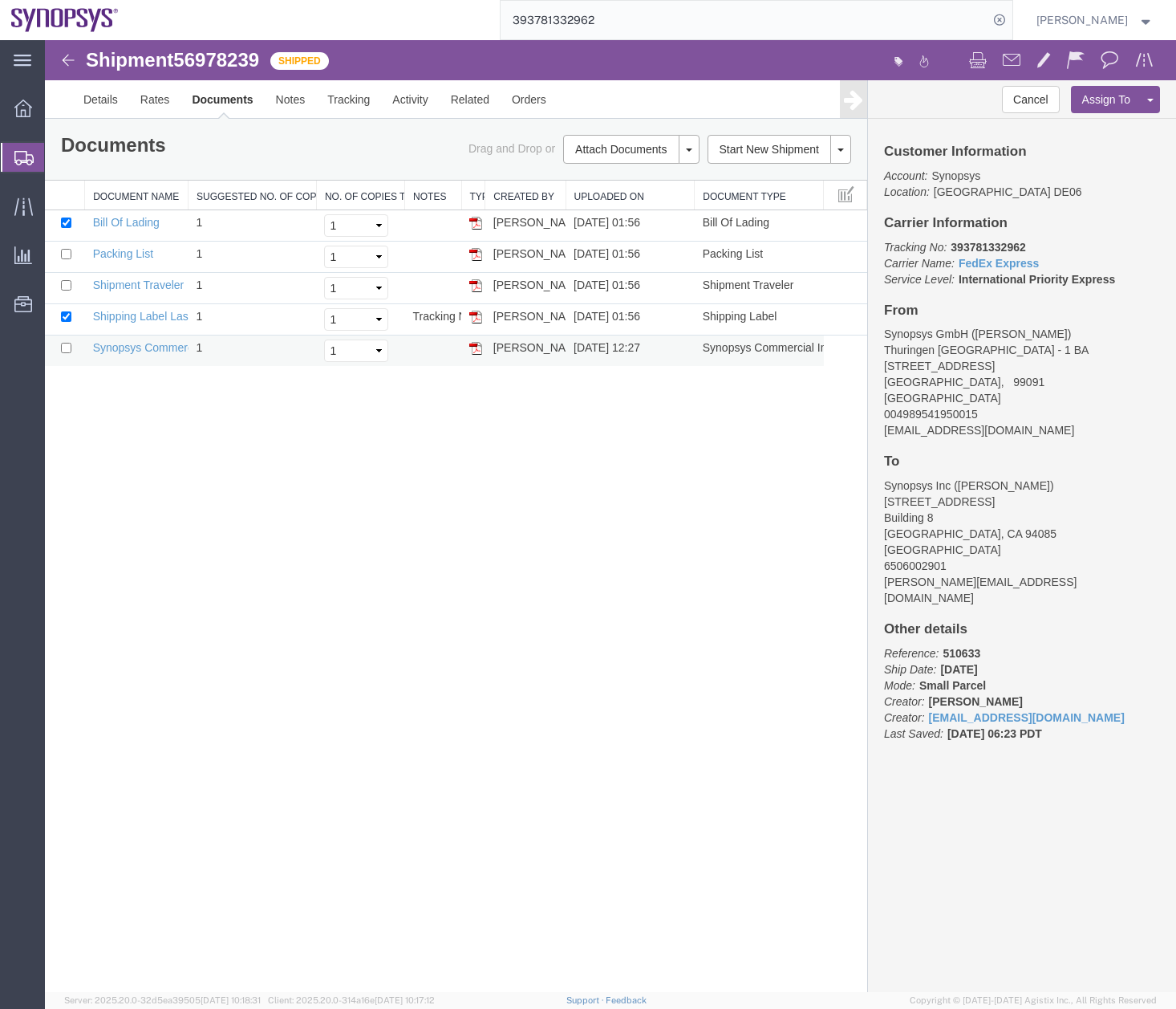
click at [475, 353] on img at bounding box center [476, 348] width 13 height 13
click at [775, 595] on div "Shipment 56978239 5 of 5 Shipped Details Rates Documents Notes Tracking Activit…" at bounding box center [610, 516] width 1131 height 951
click at [13, 153] on div at bounding box center [23, 157] width 45 height 29
